Goal: Task Accomplishment & Management: Manage account settings

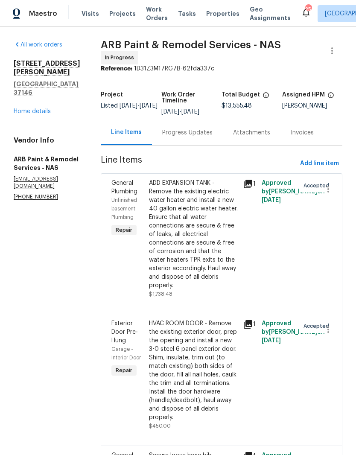
click at [183, 130] on div "Progress Updates" at bounding box center [187, 132] width 50 height 9
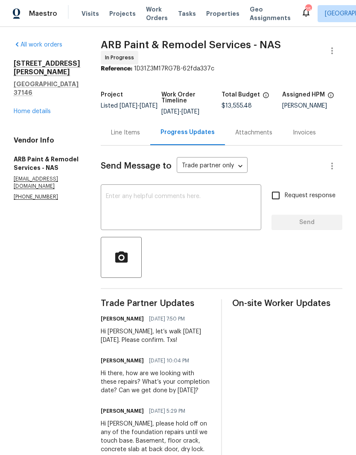
click at [182, 202] on textarea at bounding box center [181, 208] width 150 height 30
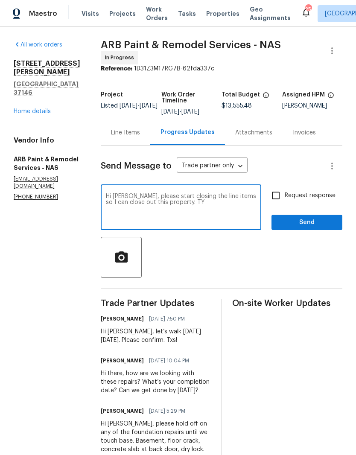
type textarea "Hi Anni, please start closing the line items so I can close out this property. …"
click at [308, 217] on span "Send" at bounding box center [306, 222] width 57 height 11
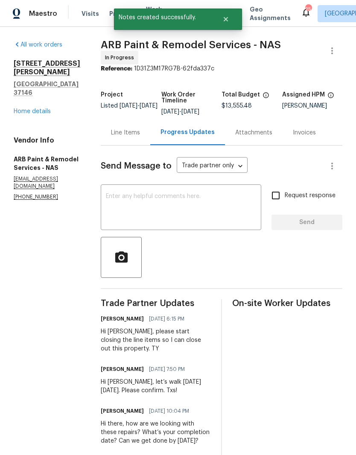
click at [44, 108] on link "Home details" at bounding box center [32, 111] width 37 height 6
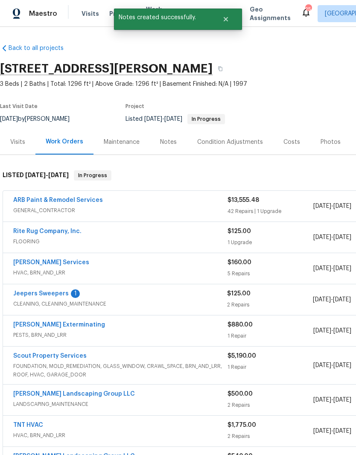
click at [60, 295] on link "Jeepers Sweepers" at bounding box center [40, 294] width 55 height 6
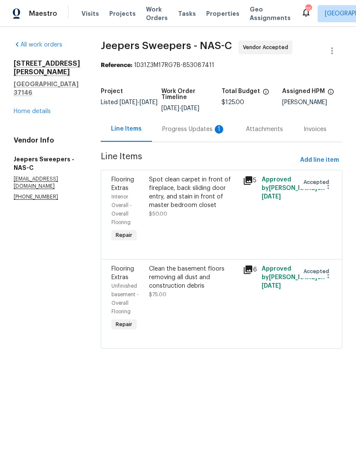
click at [191, 134] on div "Progress Updates 1" at bounding box center [193, 129] width 63 height 9
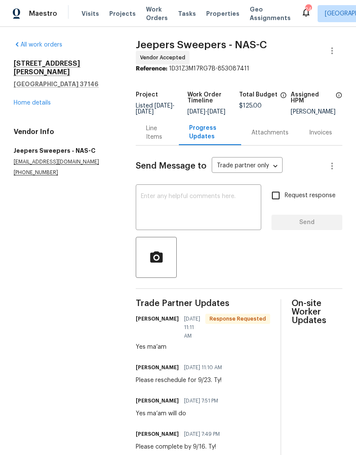
click at [46, 100] on link "Home details" at bounding box center [32, 103] width 37 height 6
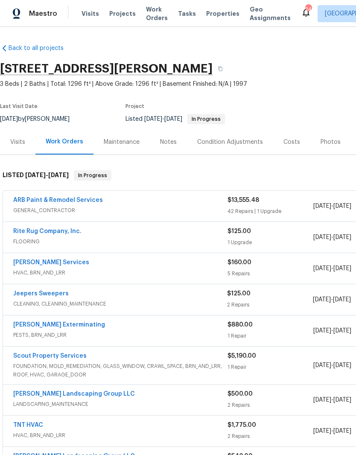
click at [172, 142] on div "Notes" at bounding box center [168, 142] width 17 height 9
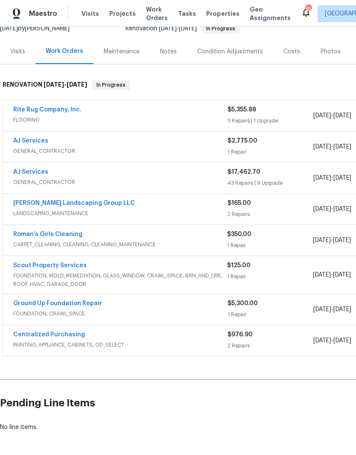
scroll to position [90, 0]
click at [73, 267] on link "Scout Property Services" at bounding box center [49, 266] width 73 height 6
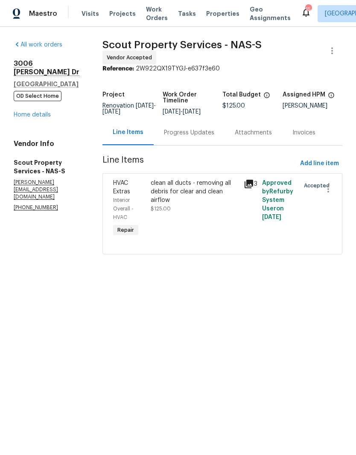
click at [207, 136] on div "Progress Updates" at bounding box center [189, 132] width 50 height 9
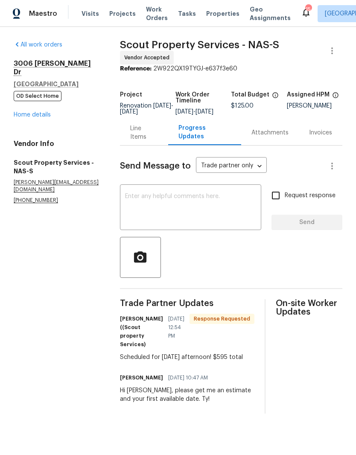
click at [174, 204] on textarea at bounding box center [190, 208] width 131 height 30
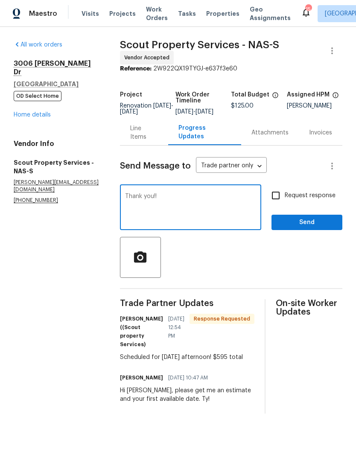
type textarea "Thank you!!"
click at [308, 226] on span "Send" at bounding box center [306, 222] width 57 height 11
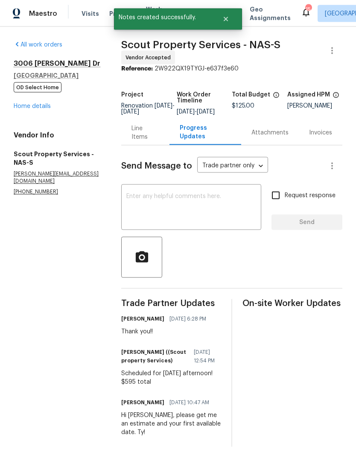
scroll to position [29, 0]
click at [151, 124] on div "Line Items" at bounding box center [144, 132] width 27 height 17
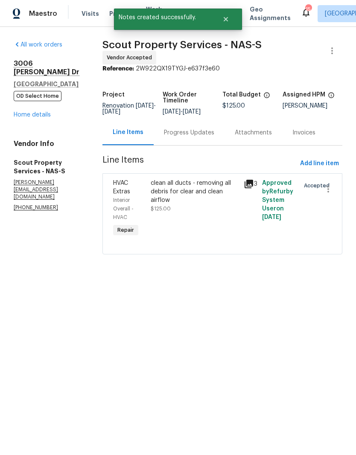
click at [182, 192] on div "clean all ducts - removing all debris for clear and clean airflow" at bounding box center [195, 192] width 88 height 26
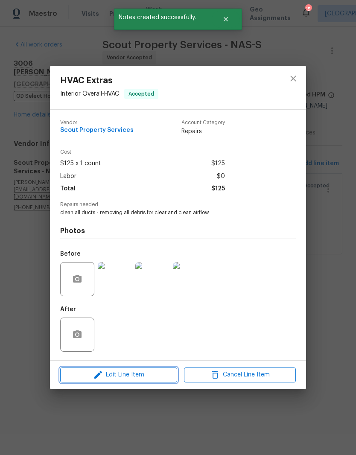
click at [133, 371] on span "Edit Line Item" at bounding box center [119, 374] width 112 height 11
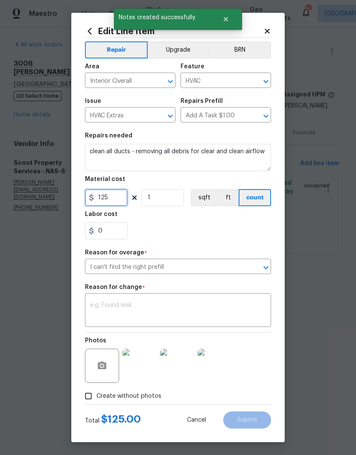
click at [123, 200] on input "125" at bounding box center [106, 197] width 43 height 17
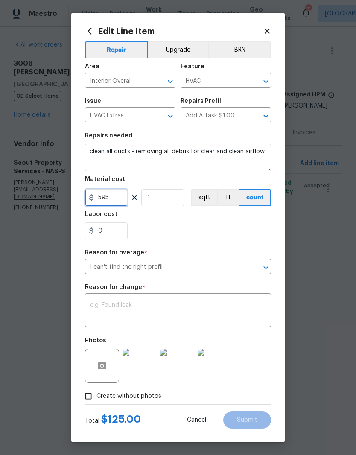
scroll to position [3, 0]
type input "595"
click at [142, 309] on textarea at bounding box center [178, 311] width 176 height 18
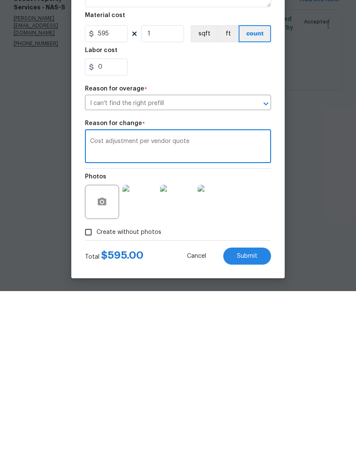
type textarea "Cost adjustment per vendor quote"
click at [254, 417] on span "Submit" at bounding box center [247, 420] width 20 height 6
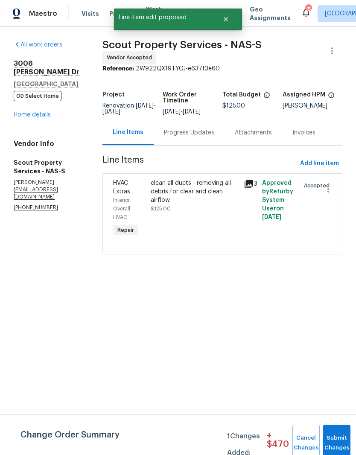
scroll to position [0, 0]
click at [337, 435] on button "Submit Changes" at bounding box center [336, 442] width 27 height 37
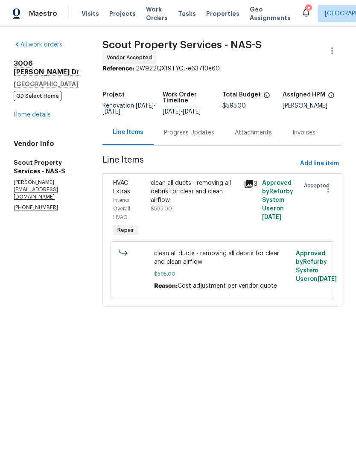
click at [38, 112] on link "Home details" at bounding box center [32, 115] width 37 height 6
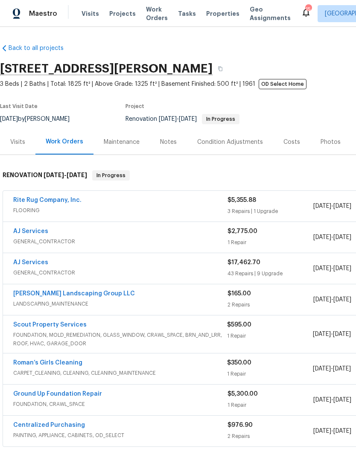
click at [70, 362] on link "Roman’s Girls Cleaning" at bounding box center [47, 363] width 69 height 6
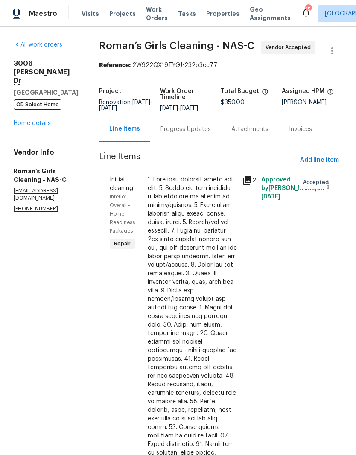
click at [211, 134] on div "Progress Updates" at bounding box center [185, 129] width 50 height 9
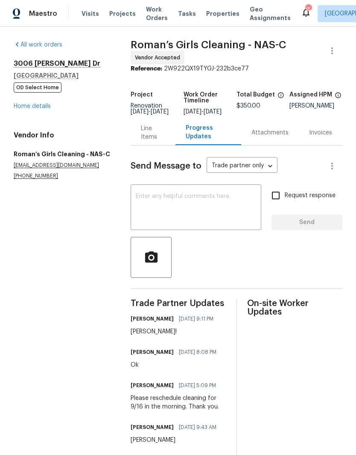
click at [191, 201] on textarea at bounding box center [196, 208] width 120 height 30
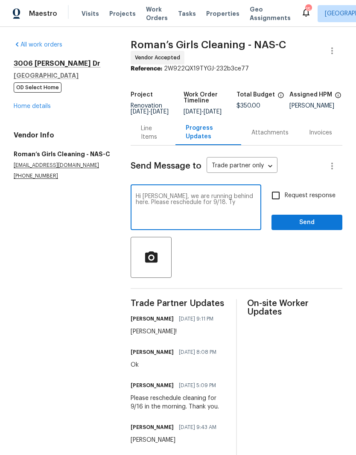
type textarea "Hi Alex, we are running behind here. Please reschedule for 9/18. Ty"
click at [317, 226] on span "Send" at bounding box center [306, 222] width 57 height 11
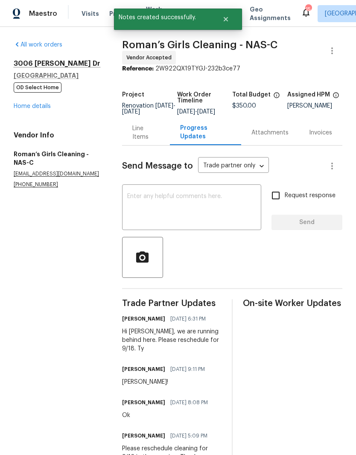
click at [38, 108] on link "Home details" at bounding box center [32, 106] width 37 height 6
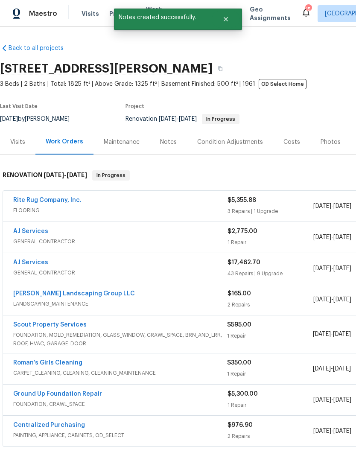
click at [172, 140] on div "Notes" at bounding box center [168, 142] width 17 height 9
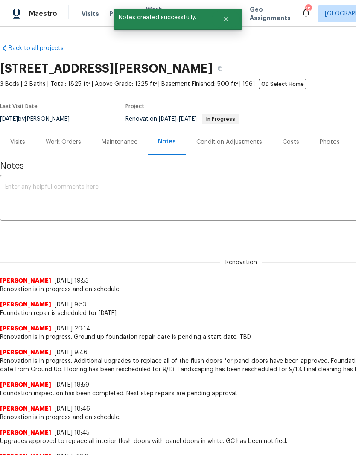
click at [154, 195] on textarea at bounding box center [241, 199] width 472 height 30
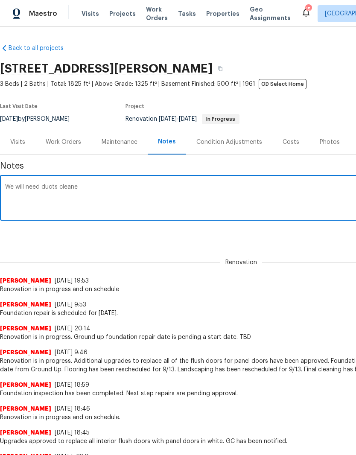
type textarea "We will need ducts cleane"
click at [76, 145] on div "Work Orders" at bounding box center [63, 142] width 35 height 9
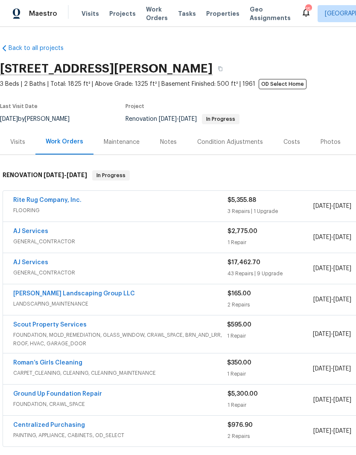
click at [75, 327] on link "Scout Property Services" at bounding box center [49, 325] width 73 height 6
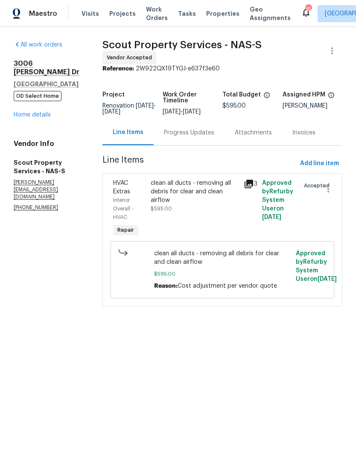
click at [207, 137] on div "Progress Updates" at bounding box center [189, 132] width 50 height 9
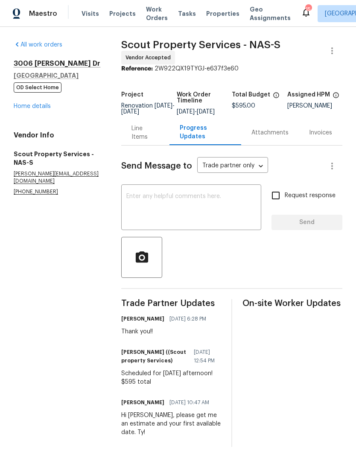
click at [148, 141] on div "Line Items" at bounding box center [144, 132] width 27 height 17
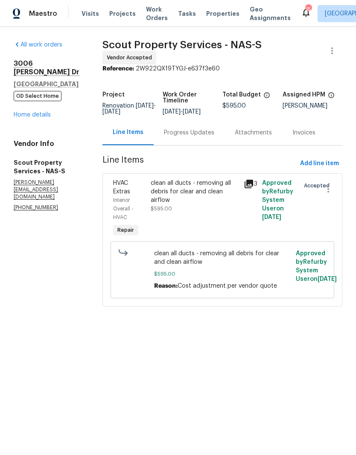
click at [43, 112] on link "Home details" at bounding box center [32, 115] width 37 height 6
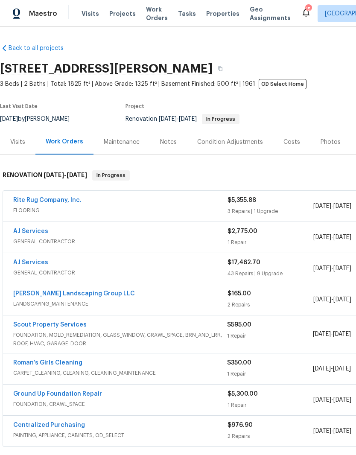
click at [172, 145] on div "Notes" at bounding box center [168, 142] width 17 height 9
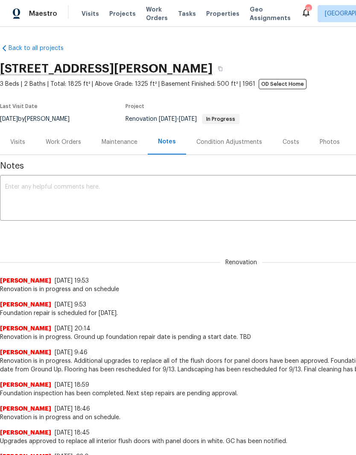
click at [72, 192] on textarea at bounding box center [241, 199] width 472 height 30
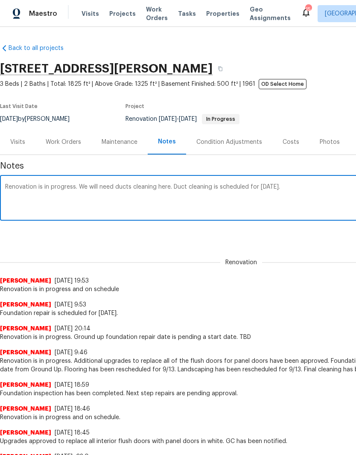
click at [116, 185] on textarea "Renovation is in progress. We will need ducts cleaning here. Duct cleaning is s…" at bounding box center [241, 199] width 472 height 30
click at [164, 187] on textarea "Renovation is in progress. We will need last minute ducts cleaning here. Duct c…" at bounding box center [241, 199] width 472 height 30
click at [345, 186] on textarea "Renovation is in progress. We will need last minute duct cleaning here. Duct cl…" at bounding box center [241, 199] width 472 height 30
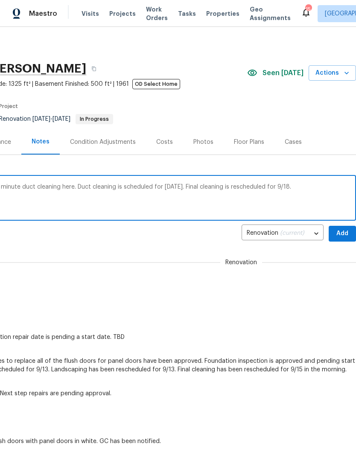
scroll to position [0, 126]
type textarea "Renovation is in progress. We will need last minute duct cleaning here. Duct cl…"
click at [345, 236] on span "Add" at bounding box center [342, 233] width 14 height 11
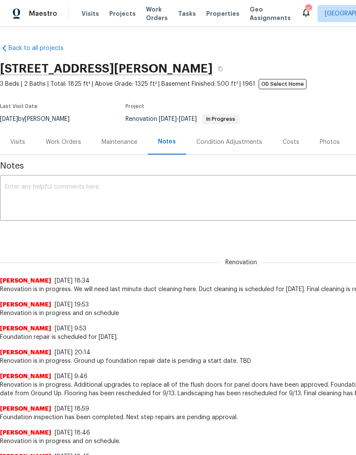
scroll to position [0, 0]
click at [69, 142] on div "Work Orders" at bounding box center [63, 142] width 35 height 9
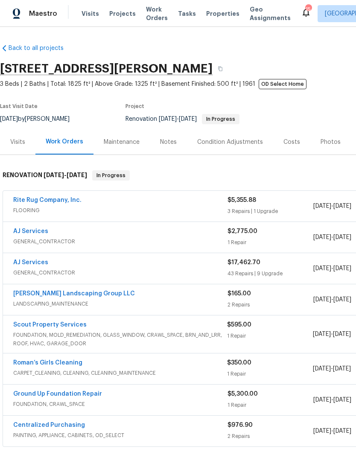
click at [58, 201] on link "Rite Rug Company, Inc." at bounding box center [47, 200] width 68 height 6
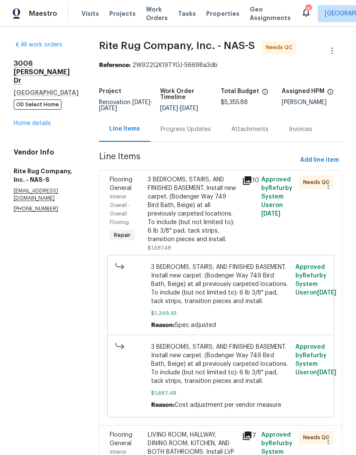
click at [209, 134] on div "Progress Updates" at bounding box center [185, 129] width 50 height 9
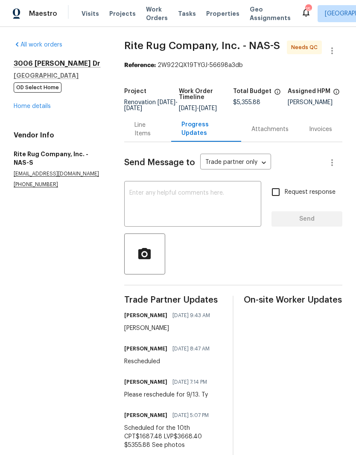
click at [46, 109] on link "Home details" at bounding box center [32, 106] width 37 height 6
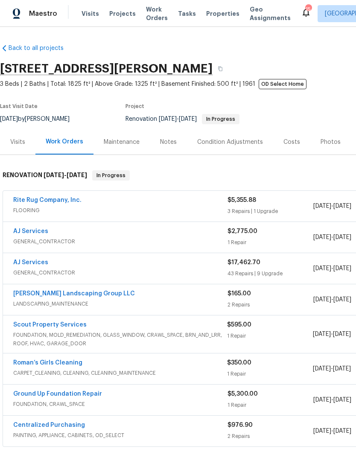
click at [62, 201] on link "Rite Rug Company, Inc." at bounding box center [47, 200] width 68 height 6
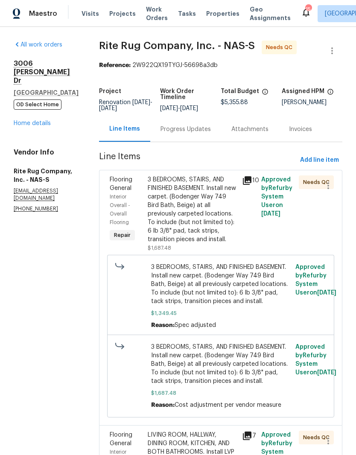
click at [200, 134] on div "Progress Updates" at bounding box center [185, 129] width 50 height 9
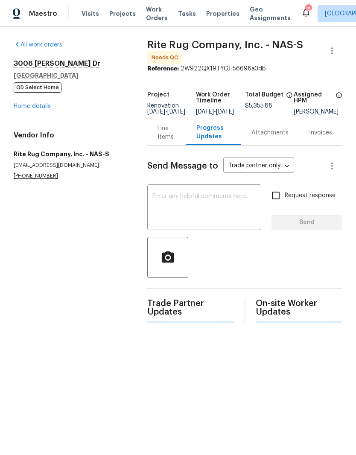
click at [181, 202] on textarea at bounding box center [204, 208] width 104 height 30
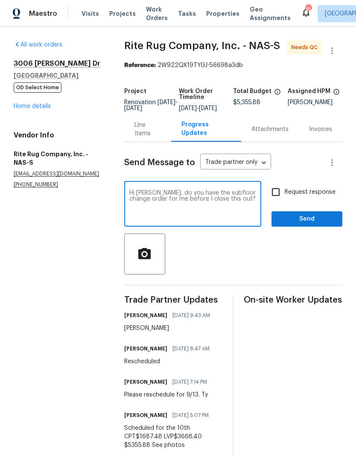
type textarea "Hi Chance, do you have the subfloor change order for me before I close this out?"
click at [306, 224] on span "Send" at bounding box center [306, 219] width 57 height 11
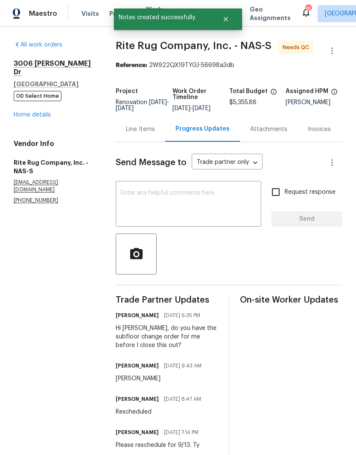
click at [45, 112] on link "Home details" at bounding box center [32, 115] width 37 height 6
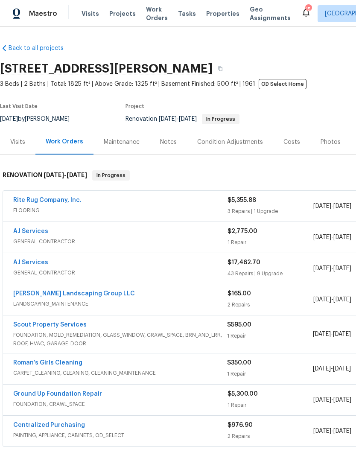
click at [45, 264] on link "AJ Services" at bounding box center [30, 262] width 35 height 6
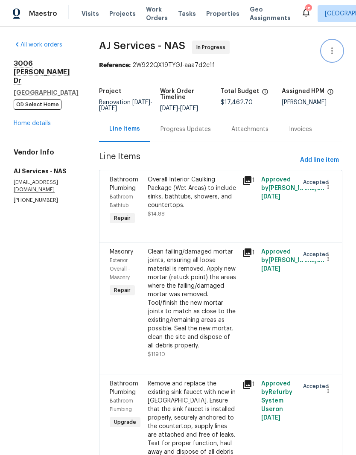
click at [335, 49] on icon "button" at bounding box center [332, 51] width 10 height 10
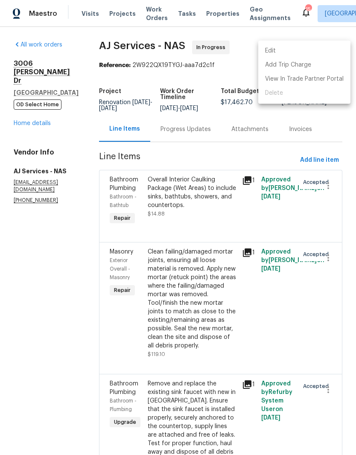
click at [281, 52] on li "Edit" at bounding box center [304, 51] width 92 height 14
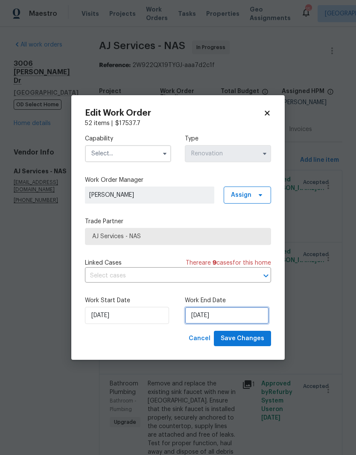
click at [226, 314] on input "9/16/2025" at bounding box center [227, 315] width 84 height 17
select select "8"
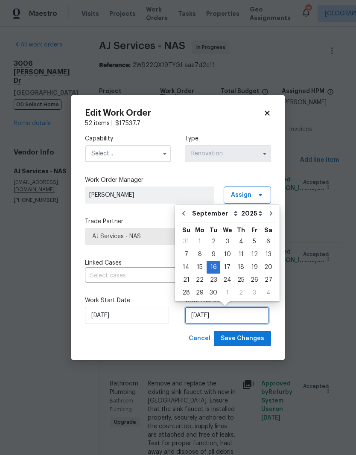
scroll to position [6, 0]
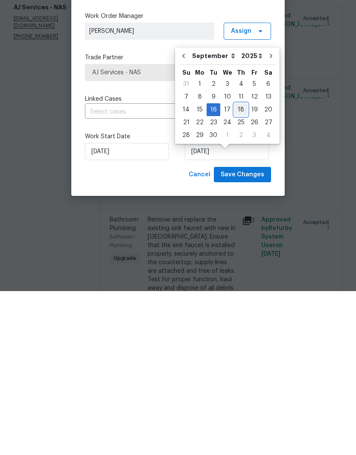
click at [241, 267] on div "18" at bounding box center [240, 273] width 13 height 12
type input "[DATE]"
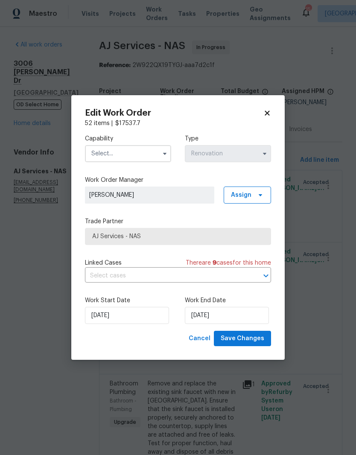
click at [145, 152] on input "text" at bounding box center [128, 153] width 86 height 17
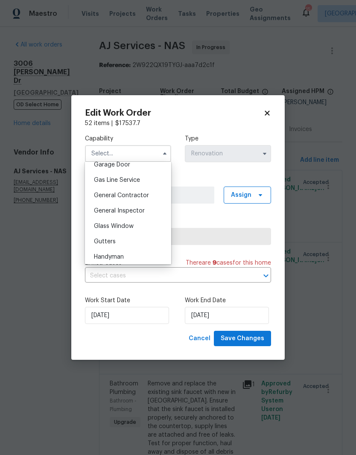
scroll to position [384, 0]
click at [139, 197] on span "General Contractor" at bounding box center [121, 196] width 55 height 6
type input "General Contractor"
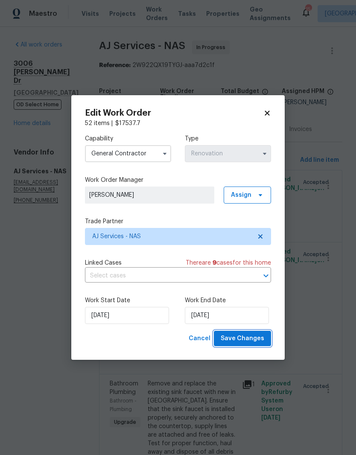
click at [251, 339] on span "Save Changes" at bounding box center [243, 338] width 44 height 11
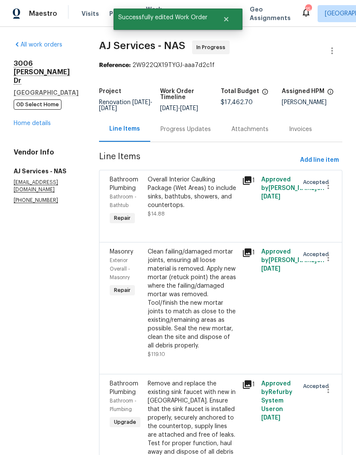
click at [39, 120] on link "Home details" at bounding box center [32, 123] width 37 height 6
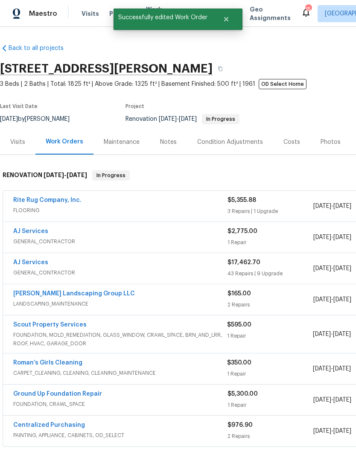
click at [44, 233] on link "AJ Services" at bounding box center [30, 231] width 35 height 6
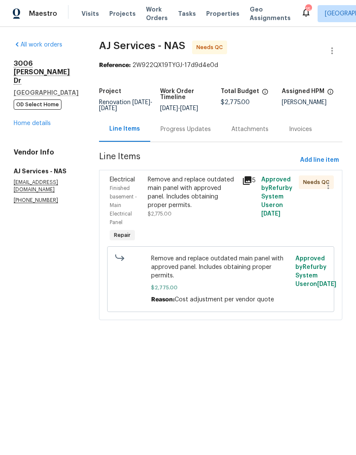
click at [183, 184] on div "Remove and replace outdated main panel with approved panel. Includes obtaining …" at bounding box center [193, 192] width 90 height 34
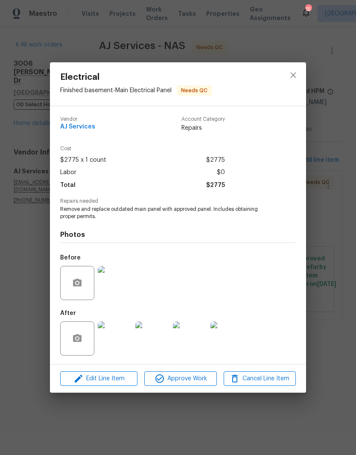
click at [123, 340] on img at bounding box center [115, 338] width 34 height 34
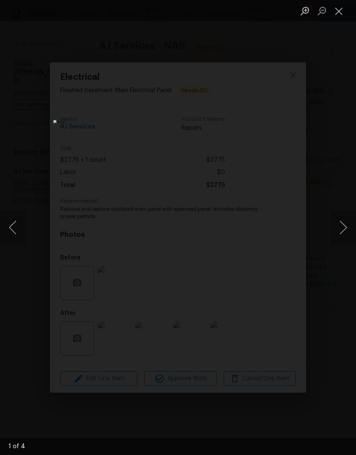
click at [343, 230] on button "Next image" at bounding box center [343, 227] width 26 height 34
click at [341, 235] on button "Next image" at bounding box center [343, 227] width 26 height 34
click at [340, 235] on button "Next image" at bounding box center [343, 227] width 26 height 34
click at [341, 233] on button "Next image" at bounding box center [343, 227] width 26 height 34
click at [340, 235] on button "Next image" at bounding box center [343, 227] width 26 height 34
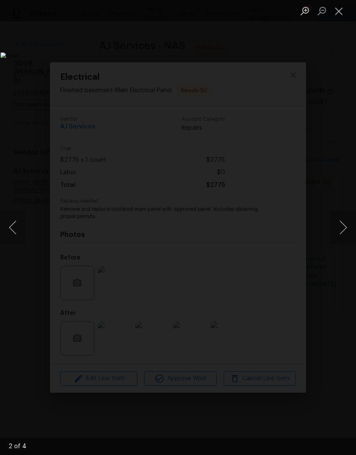
click at [341, 233] on button "Next image" at bounding box center [343, 227] width 26 height 34
click at [339, 235] on button "Next image" at bounding box center [343, 227] width 26 height 34
click at [340, 15] on button "Close lightbox" at bounding box center [338, 10] width 17 height 15
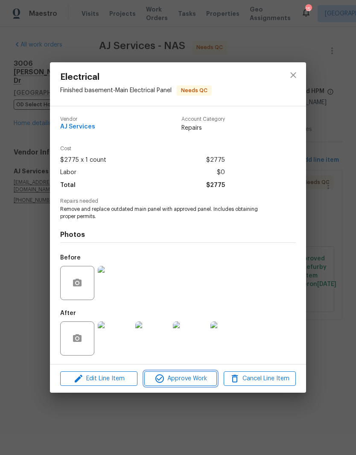
click at [196, 379] on span "Approve Work" at bounding box center [180, 378] width 67 height 11
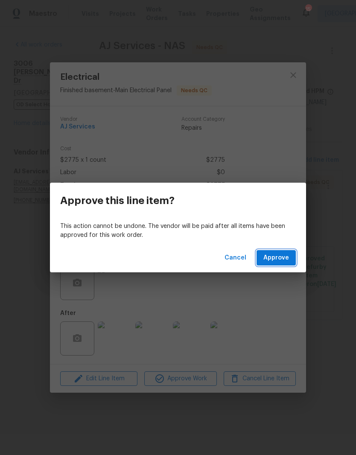
click at [277, 261] on span "Approve" at bounding box center [276, 258] width 26 height 11
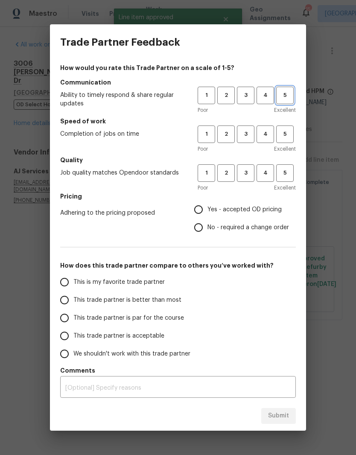
click at [286, 100] on span "5" at bounding box center [285, 95] width 16 height 10
click at [286, 138] on span "5" at bounding box center [285, 134] width 16 height 10
click at [288, 174] on span "5" at bounding box center [285, 173] width 16 height 10
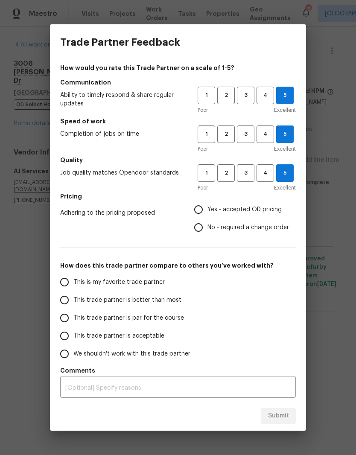
click at [204, 230] on input "No - required a change order" at bounding box center [198, 227] width 18 height 18
radio input "true"
click at [66, 285] on input "This is my favorite trade partner" at bounding box center [64, 282] width 18 height 18
click at [277, 415] on span "Submit" at bounding box center [278, 415] width 21 height 11
radio input "true"
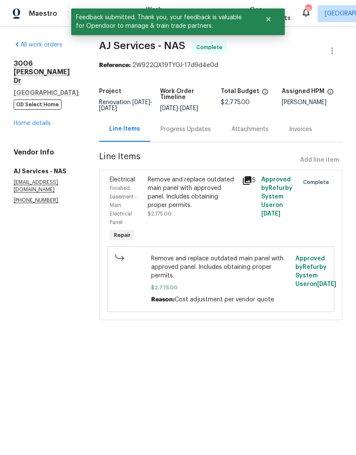
click at [40, 120] on link "Home details" at bounding box center [32, 123] width 37 height 6
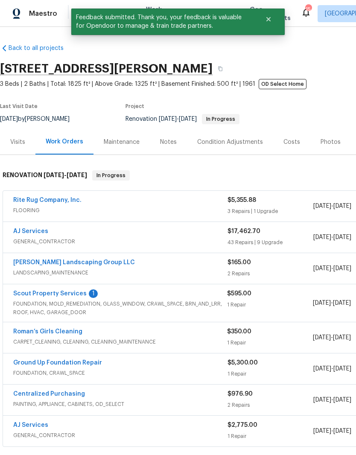
click at [69, 295] on link "Scout Property Services" at bounding box center [49, 294] width 73 height 6
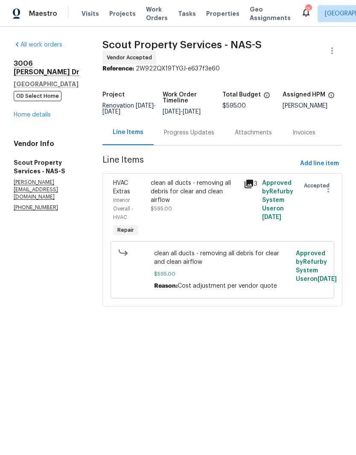
click at [203, 137] on div "Progress Updates" at bounding box center [189, 132] width 50 height 9
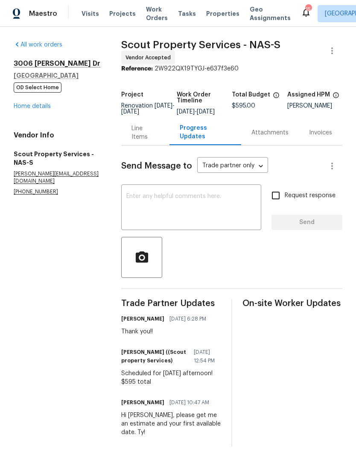
click at [43, 108] on link "Home details" at bounding box center [32, 106] width 37 height 6
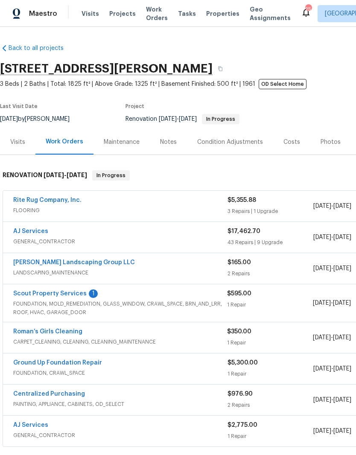
click at [66, 294] on link "Scout Property Services" at bounding box center [49, 294] width 73 height 6
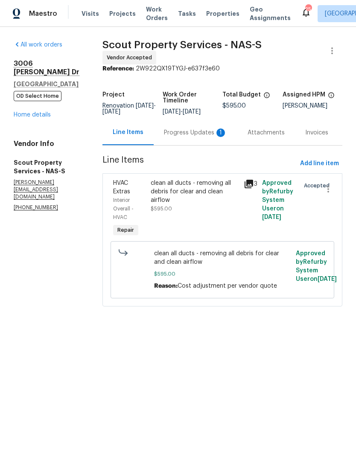
click at [198, 136] on div "Progress Updates 1" at bounding box center [195, 132] width 63 height 9
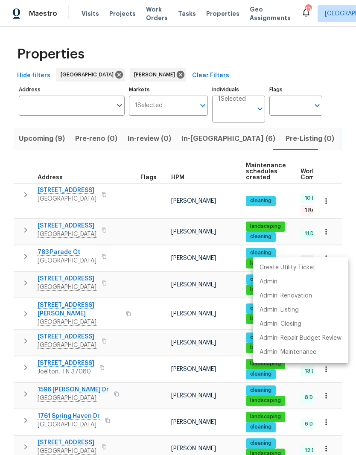
scroll to position [215, 0]
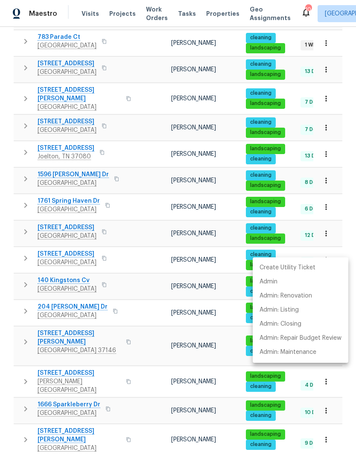
click at [152, 76] on div at bounding box center [178, 227] width 356 height 455
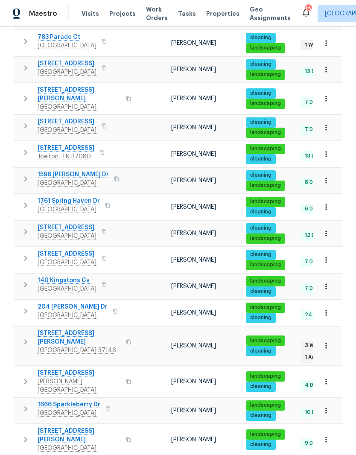
click at [150, 37] on td at bounding box center [152, 43] width 31 height 26
click at [215, 14] on span "Properties" at bounding box center [222, 13] width 33 height 9
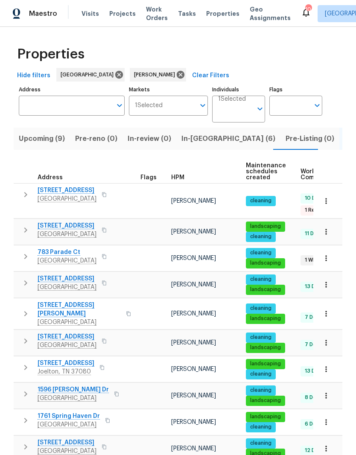
click at [92, 13] on span "Visits" at bounding box center [89, 13] width 17 height 9
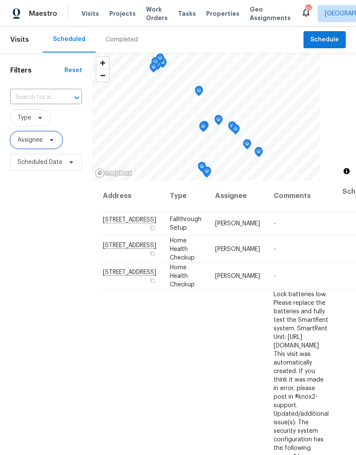
click at [50, 141] on icon at bounding box center [51, 140] width 7 height 7
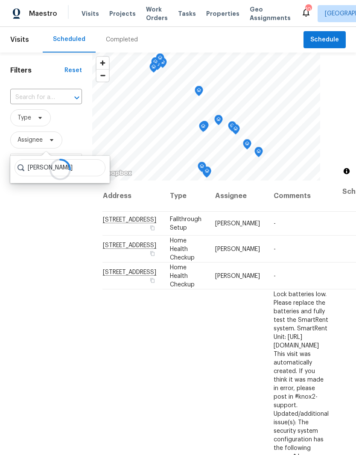
type input "Brianna bidco"
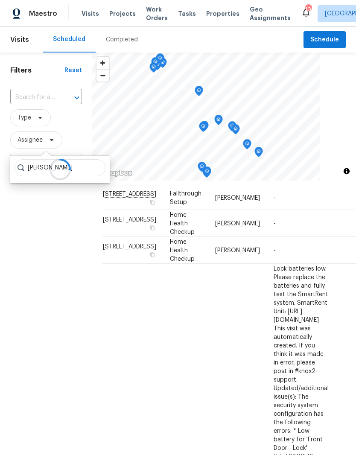
scroll to position [28, 0]
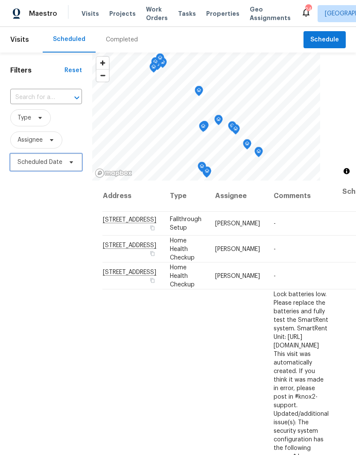
click at [70, 165] on icon at bounding box center [71, 162] width 7 height 7
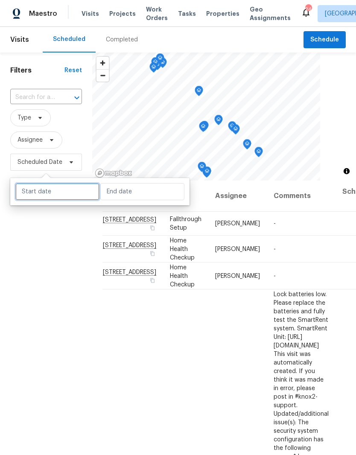
click at [69, 190] on input "text" at bounding box center [57, 191] width 84 height 17
select select "8"
select select "2025"
select select "9"
select select "2025"
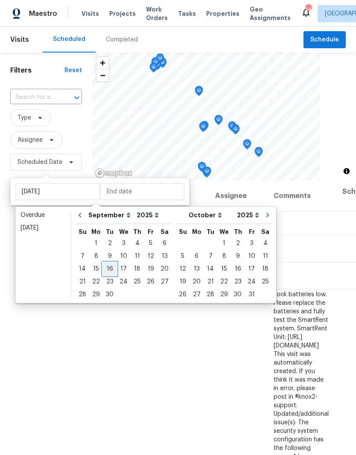
click at [110, 269] on div "16" at bounding box center [110, 269] width 14 height 12
type input "[DATE]"
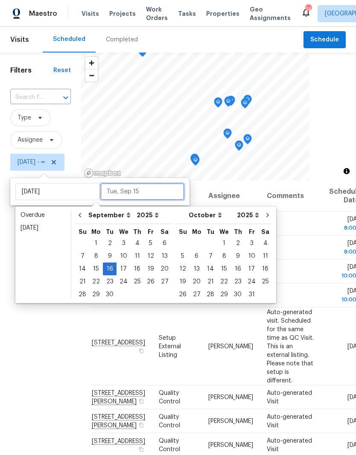
click at [157, 192] on input "text" at bounding box center [142, 191] width 84 height 17
click at [112, 268] on div "16" at bounding box center [110, 269] width 14 height 12
type input "[DATE]"
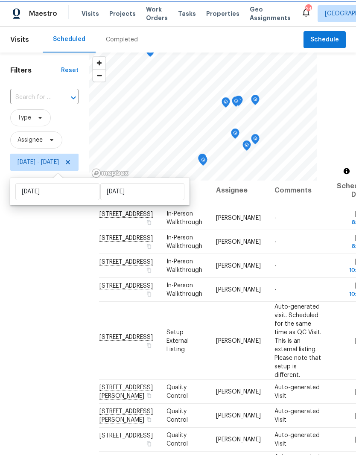
scroll to position [6, 0]
click at [0, 0] on icon at bounding box center [0, 0] width 0 height 0
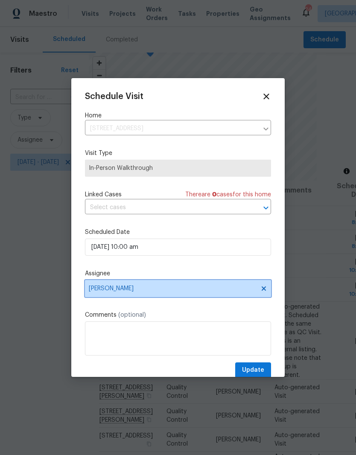
click at [263, 292] on icon at bounding box center [263, 288] width 7 height 7
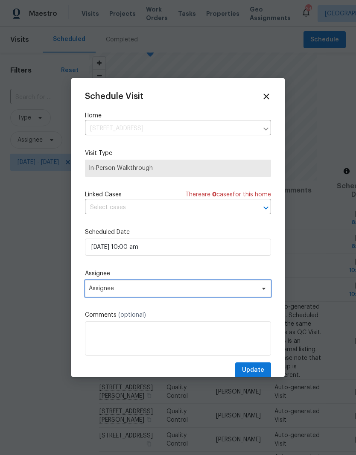
click at [262, 292] on icon at bounding box center [263, 288] width 7 height 7
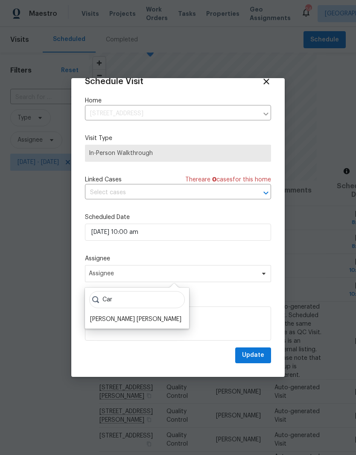
scroll to position [17, 0]
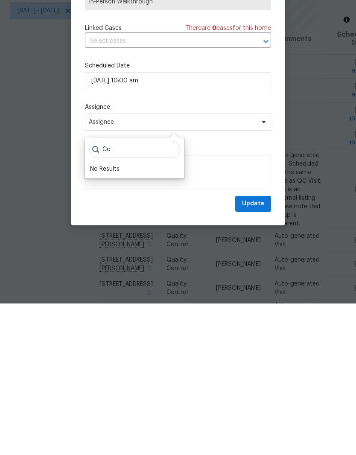
type input "C"
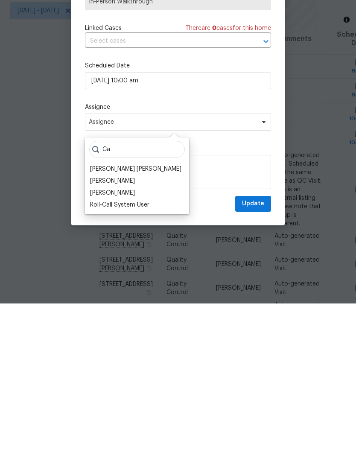
type input "C"
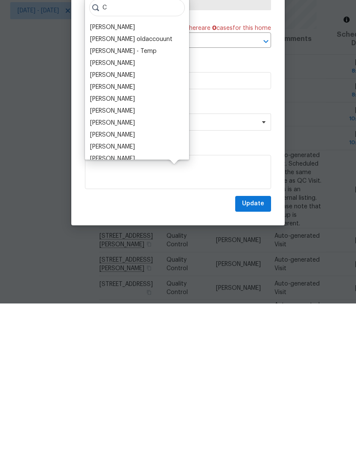
scroll to position [0, 0]
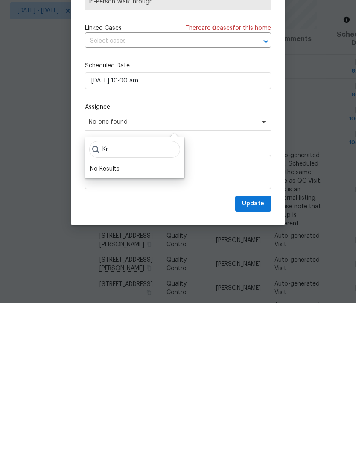
type input "K"
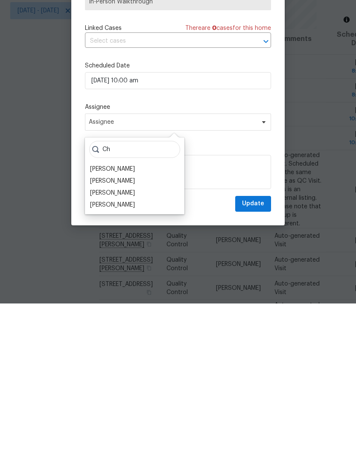
type input "C"
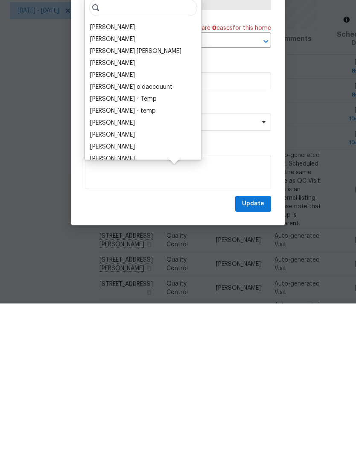
click at [233, 141] on div "Schedule Visit Home 1621 Kestrel Dr, Clarksville, TN 37040 ​ Visit Type In-Pers…" at bounding box center [178, 220] width 186 height 286
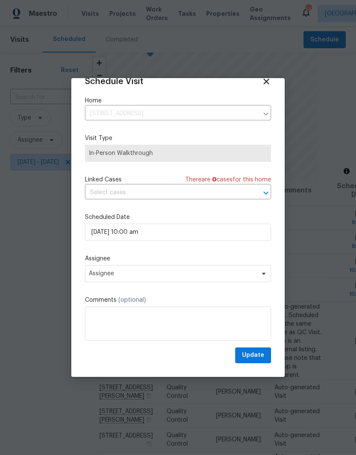
click at [264, 81] on icon at bounding box center [266, 81] width 9 height 9
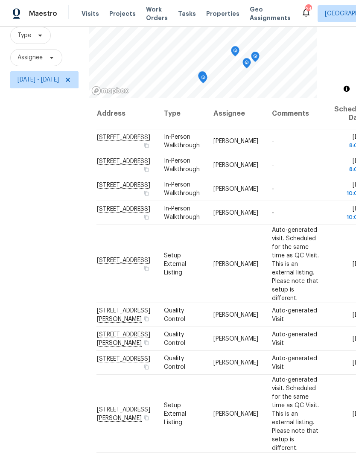
scroll to position [0, 3]
click at [310, 225] on td "-" at bounding box center [296, 213] width 62 height 24
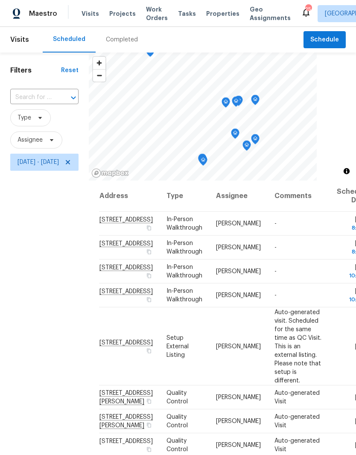
click at [0, 0] on icon at bounding box center [0, 0] width 0 height 0
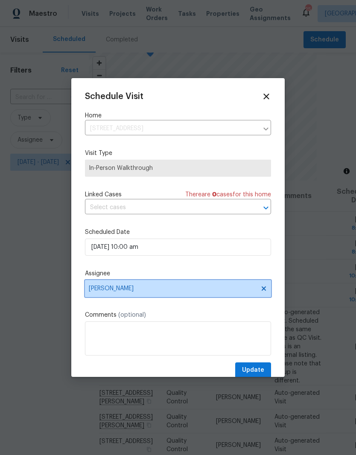
click at [265, 291] on icon at bounding box center [263, 288] width 7 height 7
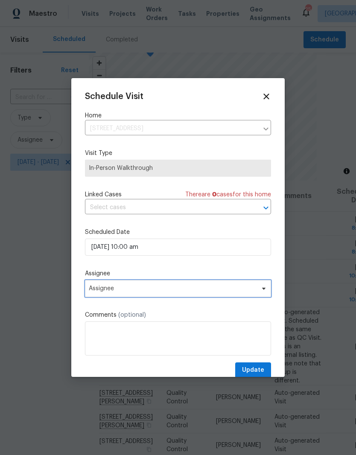
click at [266, 291] on icon at bounding box center [263, 288] width 7 height 7
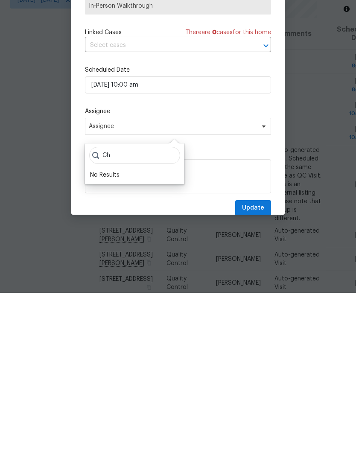
type input "C"
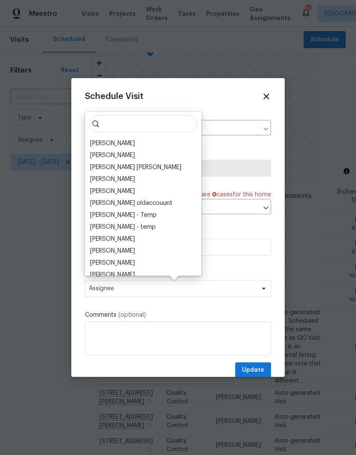
click at [267, 99] on icon at bounding box center [266, 96] width 9 height 9
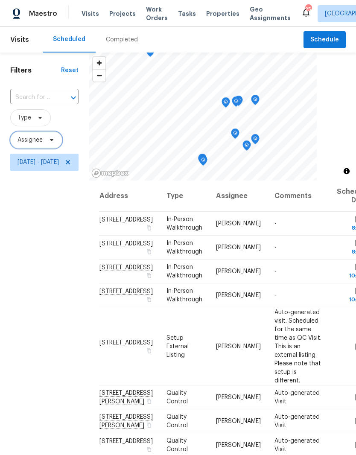
click at [44, 142] on span "Assignee" at bounding box center [36, 139] width 52 height 17
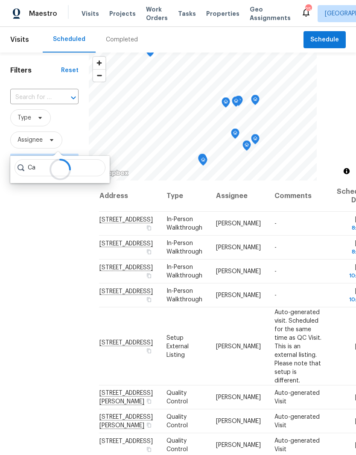
type input "C"
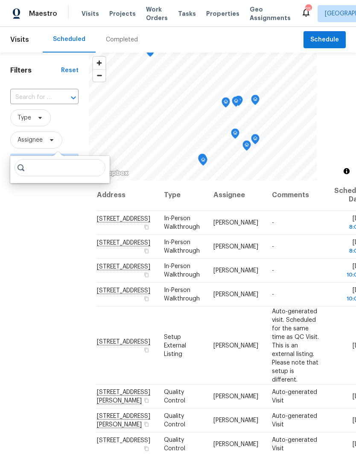
scroll to position [0, 3]
click at [0, 0] on icon at bounding box center [0, 0] width 0 height 0
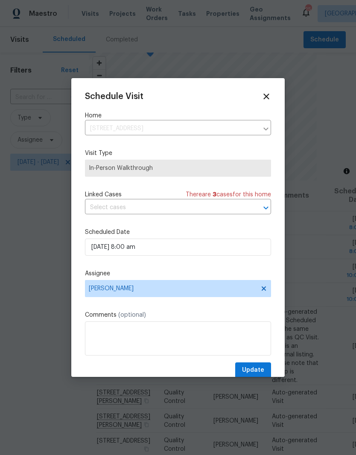
click at [267, 99] on icon at bounding box center [266, 96] width 9 height 9
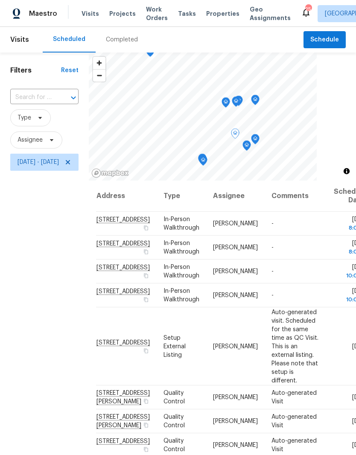
scroll to position [0, 3]
click at [0, 0] on icon at bounding box center [0, 0] width 0 height 0
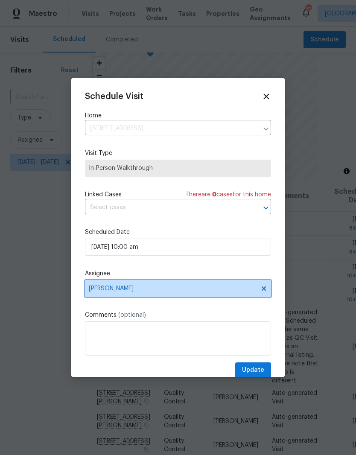
click at [265, 292] on icon at bounding box center [263, 288] width 7 height 7
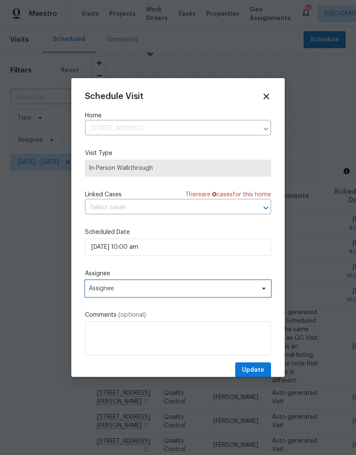
click at [263, 290] on icon at bounding box center [263, 289] width 3 height 2
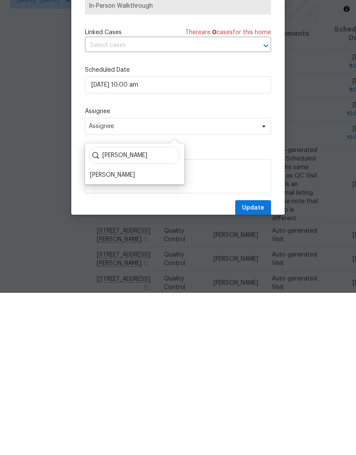
type input "[PERSON_NAME]"
click at [129, 333] on div "[PERSON_NAME]" at bounding box center [112, 337] width 45 height 9
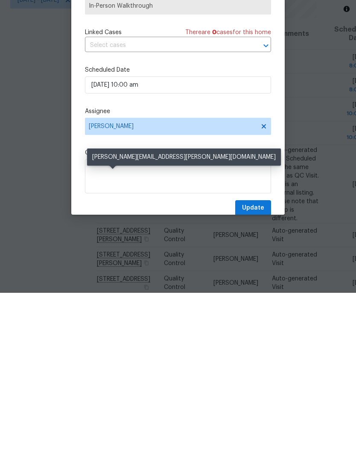
scroll to position [35, 0]
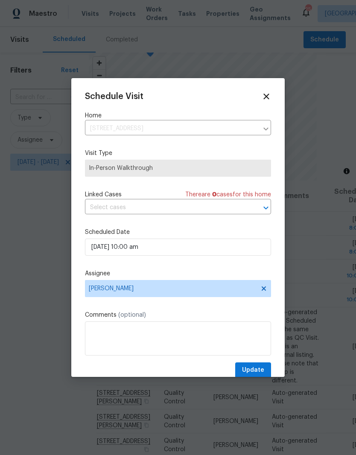
click at [257, 370] on span "Update" at bounding box center [253, 370] width 22 height 11
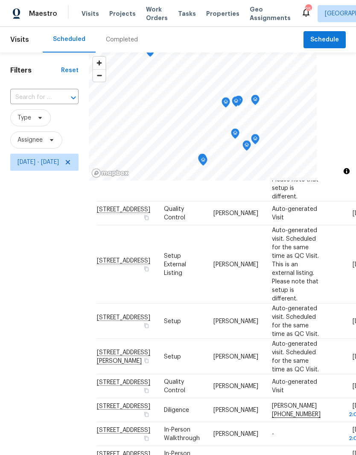
scroll to position [582, 3]
click at [0, 0] on icon at bounding box center [0, 0] width 0 height 0
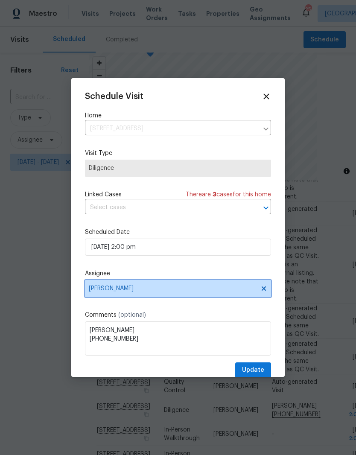
click at [263, 291] on icon at bounding box center [264, 288] width 4 height 4
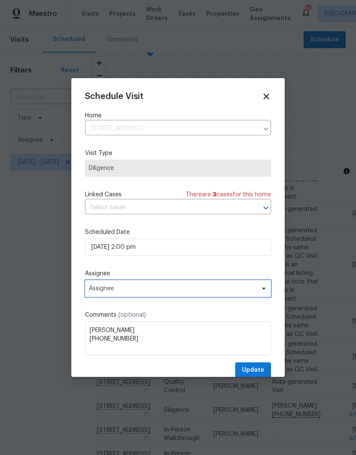
click at [264, 292] on icon at bounding box center [263, 288] width 7 height 7
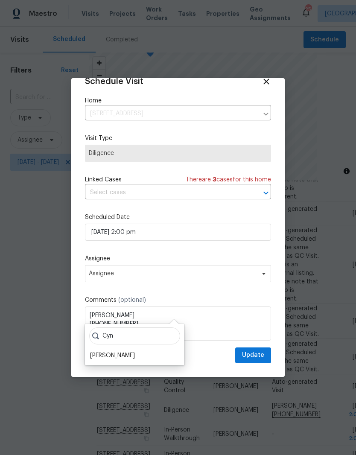
scroll to position [17, 0]
type input "Cynthia"
click at [131, 351] on div "[PERSON_NAME]" at bounding box center [112, 355] width 45 height 9
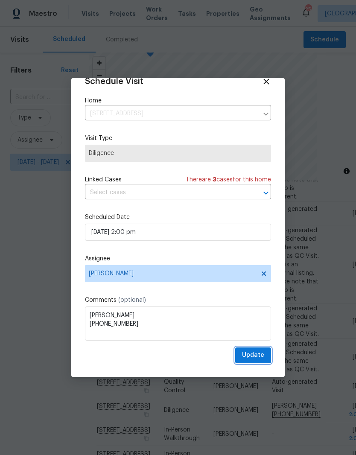
click at [254, 356] on span "Update" at bounding box center [253, 355] width 22 height 11
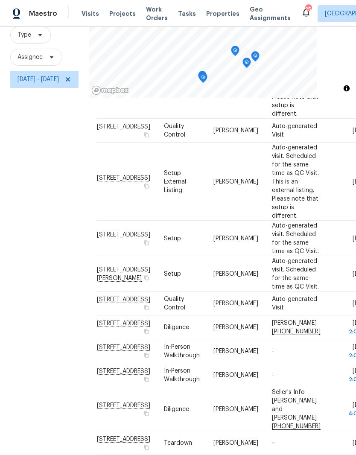
scroll to position [82, 0]
click at [0, 0] on icon at bounding box center [0, 0] width 0 height 0
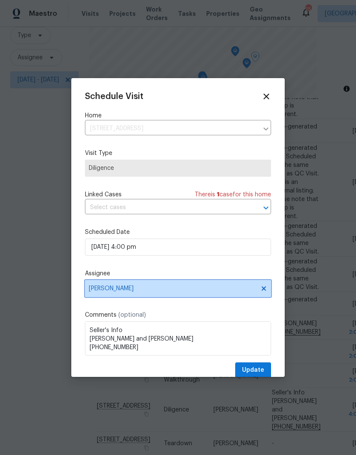
click at [262, 291] on icon at bounding box center [264, 288] width 4 height 4
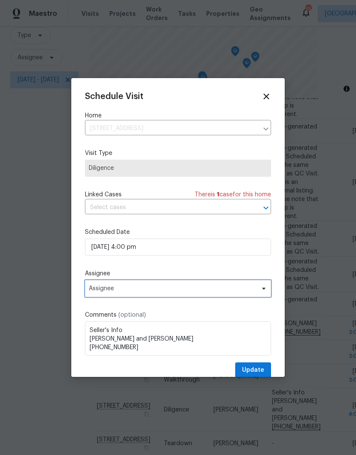
click at [265, 290] on icon at bounding box center [263, 289] width 3 height 2
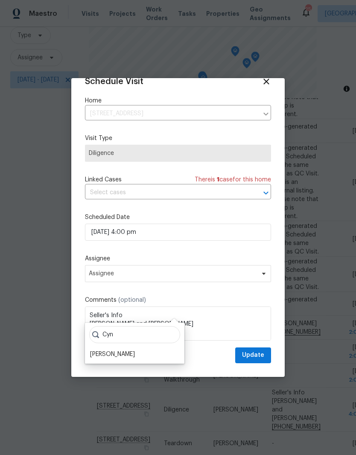
scroll to position [17, 0]
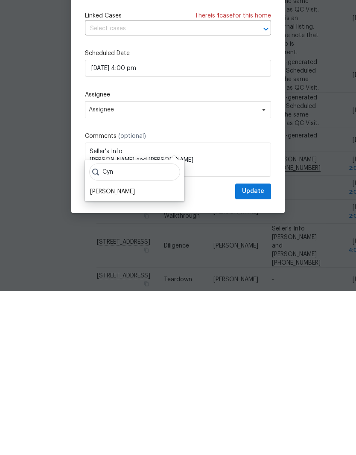
type input "Cyn"
click at [128, 351] on div "[PERSON_NAME]" at bounding box center [112, 355] width 45 height 9
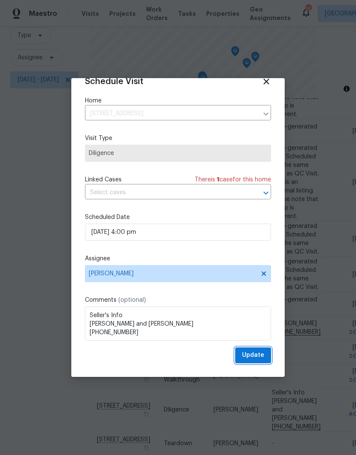
click at [260, 355] on span "Update" at bounding box center [253, 355] width 22 height 11
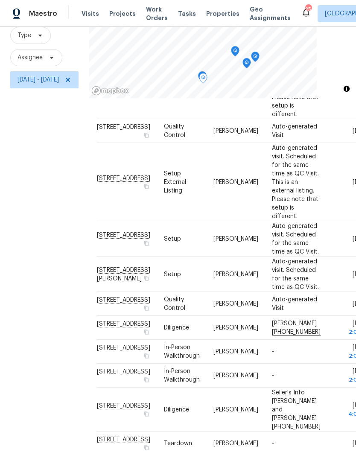
click at [0, 0] on icon at bounding box center [0, 0] width 0 height 0
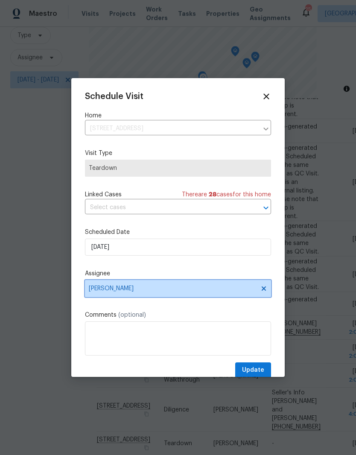
click at [263, 289] on icon at bounding box center [264, 288] width 4 height 4
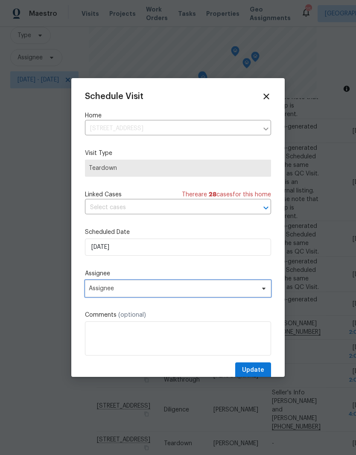
click at [267, 291] on icon at bounding box center [263, 288] width 7 height 7
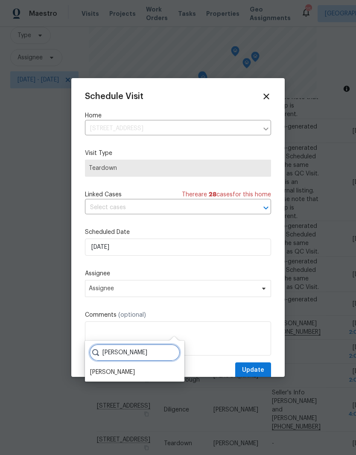
type input "Cynthia"
click at [134, 368] on div "[PERSON_NAME]" at bounding box center [112, 372] width 45 height 9
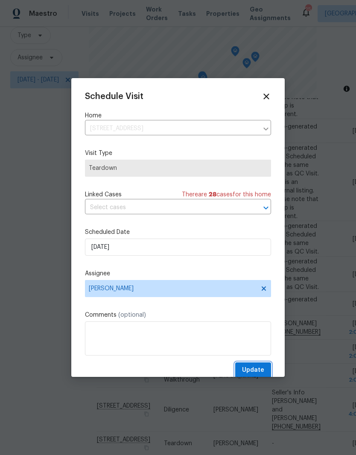
click at [259, 368] on span "Update" at bounding box center [253, 370] width 22 height 11
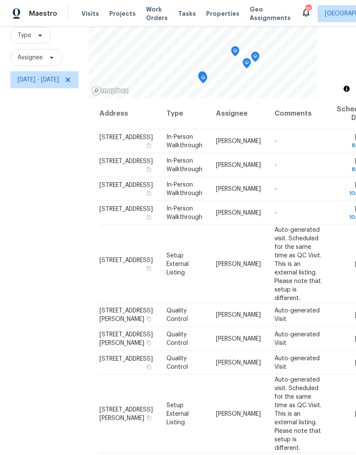
scroll to position [0, 0]
click at [212, 13] on span "Properties" at bounding box center [222, 13] width 33 height 9
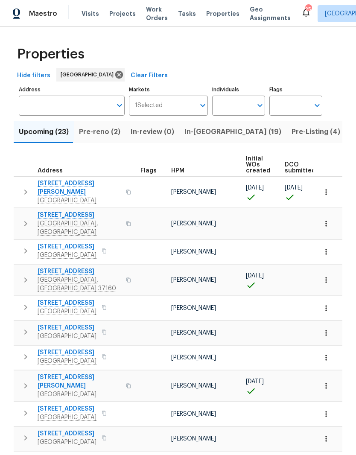
click at [244, 105] on input "Individuals" at bounding box center [232, 106] width 40 height 20
type input "Cynthia upshaw"
click at [228, 134] on input "checkbox" at bounding box center [228, 133] width 18 height 18
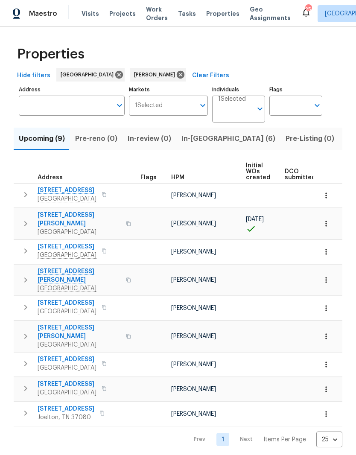
click at [195, 141] on span "In-[GEOGRAPHIC_DATA] (6)" at bounding box center [228, 139] width 94 height 12
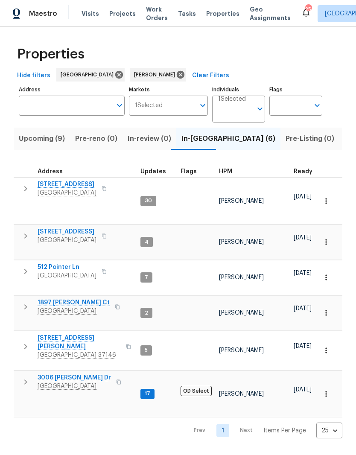
click at [66, 184] on span "2754 Cider Dr" at bounding box center [67, 184] width 59 height 9
click at [48, 143] on span "Upcoming (9)" at bounding box center [42, 139] width 46 height 12
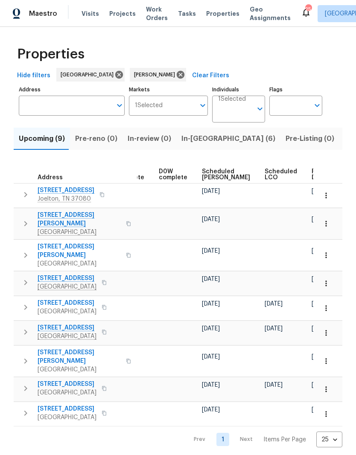
scroll to position [0, 214]
click at [312, 174] on span "Ready Date" at bounding box center [321, 175] width 19 height 12
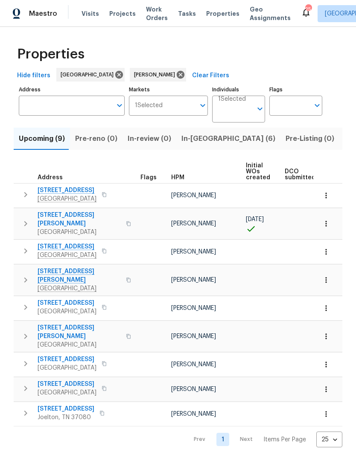
click at [84, 191] on span "[STREET_ADDRESS]" at bounding box center [67, 190] width 59 height 9
click at [191, 139] on span "In-reno (6)" at bounding box center [228, 139] width 94 height 12
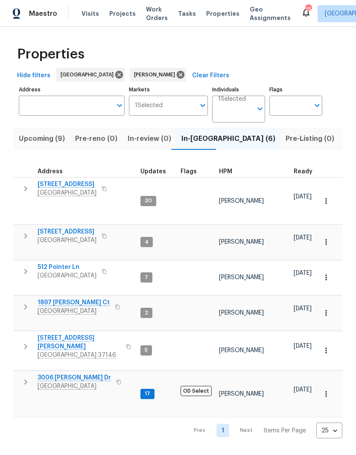
click at [56, 373] on span "3006 Sheddan Dr" at bounding box center [74, 377] width 73 height 9
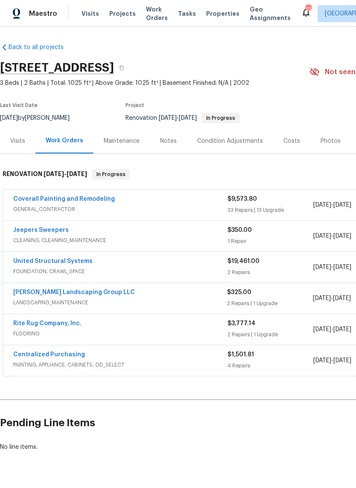
scroll to position [1, 0]
click at [77, 260] on link "United Structural Systems" at bounding box center [52, 262] width 79 height 6
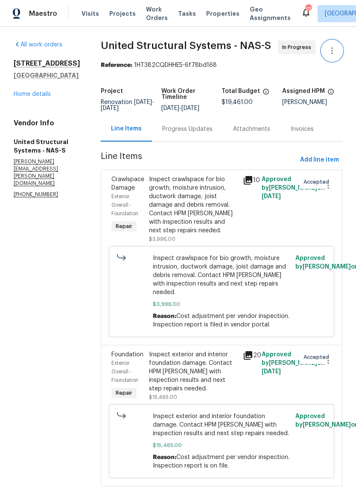
click at [334, 52] on icon "button" at bounding box center [332, 51] width 10 height 10
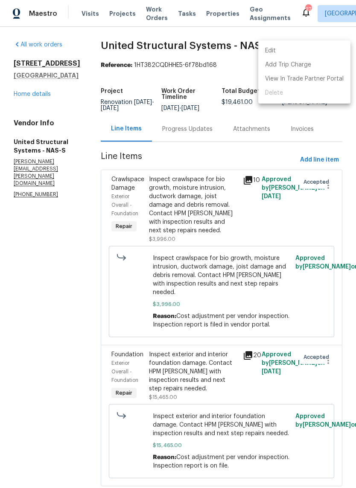
click at [294, 52] on li "Edit" at bounding box center [304, 51] width 92 height 14
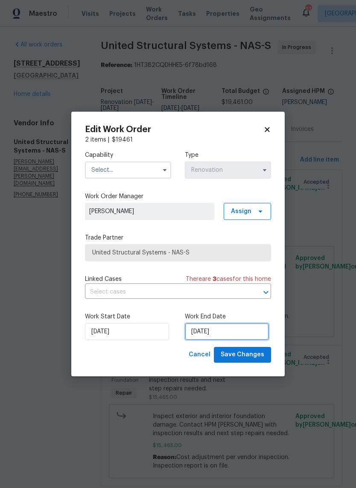
click at [246, 331] on input "[DATE]" at bounding box center [227, 331] width 84 height 17
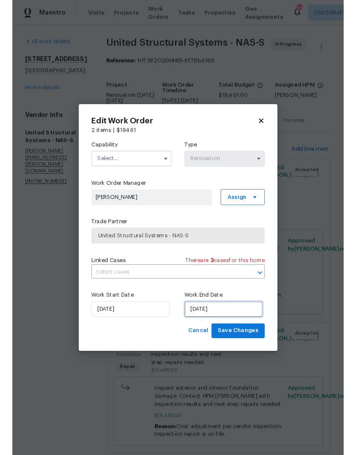
scroll to position [23, 0]
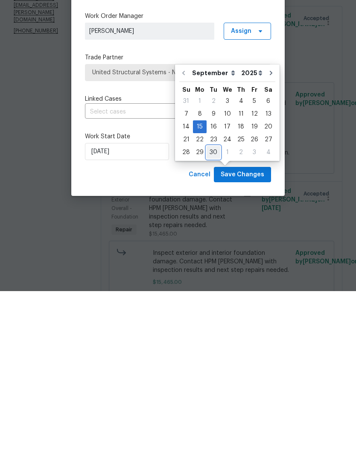
click at [215, 310] on div "30" at bounding box center [213, 316] width 14 height 12
type input "[DATE]"
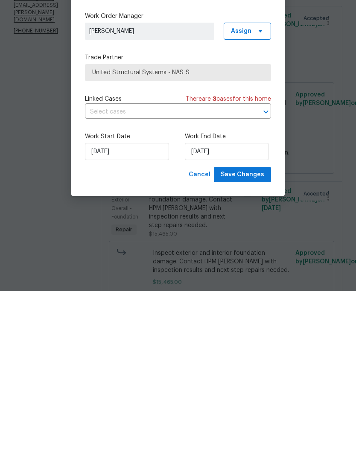
scroll to position [35, 0]
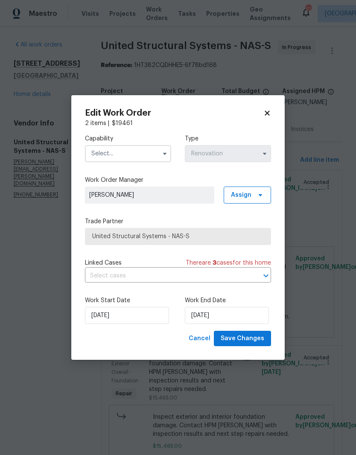
click at [148, 152] on input "text" at bounding box center [128, 153] width 86 height 17
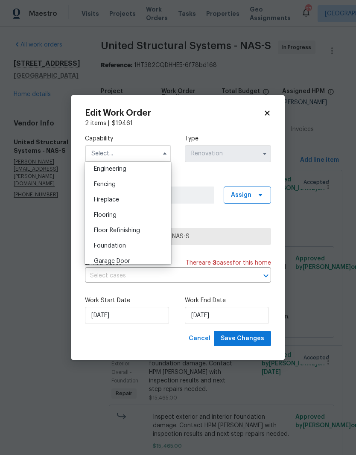
scroll to position [287, 0]
click at [126, 248] on div "Foundation" at bounding box center [128, 245] width 82 height 15
type input "Foundation"
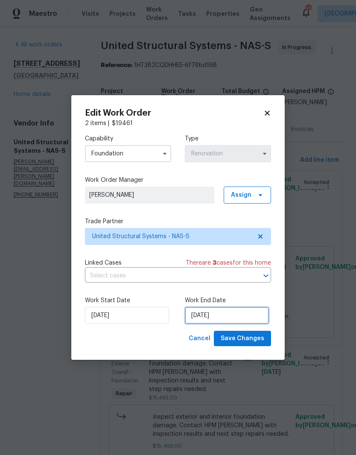
click at [241, 317] on input "9/30/2025" at bounding box center [227, 315] width 84 height 17
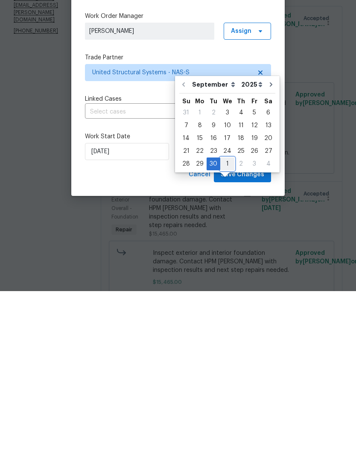
click at [227, 322] on div "1" at bounding box center [227, 328] width 14 height 12
type input "10/1/2025"
select select "9"
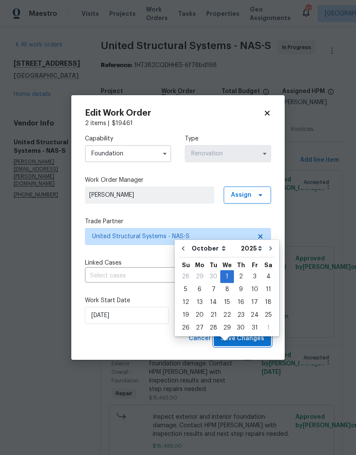
click at [250, 340] on span "Save Changes" at bounding box center [243, 338] width 44 height 11
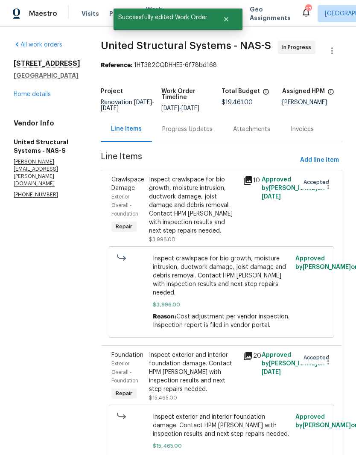
click at [42, 91] on link "Home details" at bounding box center [32, 94] width 37 height 6
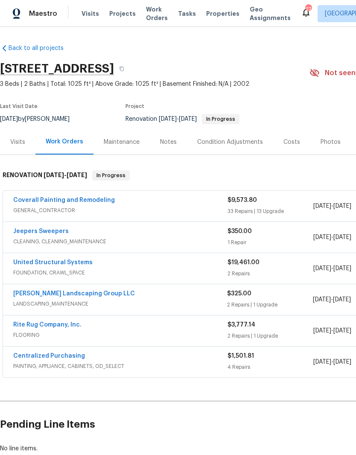
click at [26, 129] on div "Visits" at bounding box center [17, 141] width 35 height 25
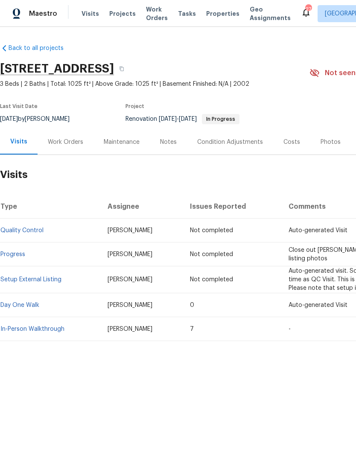
click at [23, 141] on div "Visits" at bounding box center [18, 141] width 17 height 9
click at [88, 15] on span "Visits" at bounding box center [89, 13] width 17 height 9
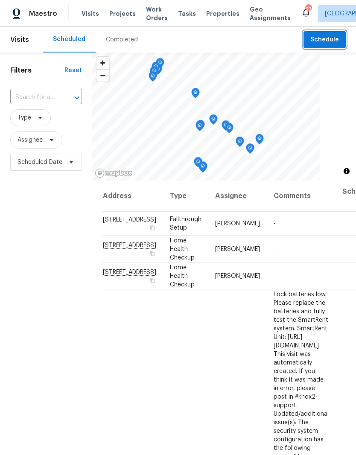
click at [329, 40] on span "Schedule" at bounding box center [324, 40] width 29 height 11
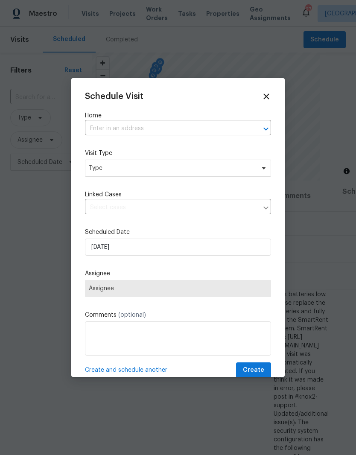
click at [114, 129] on input "text" at bounding box center [166, 128] width 162 height 13
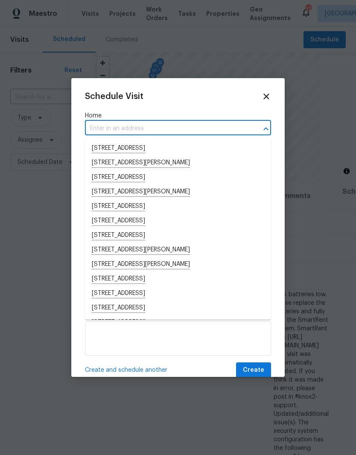
click at [109, 126] on input "text" at bounding box center [166, 128] width 162 height 13
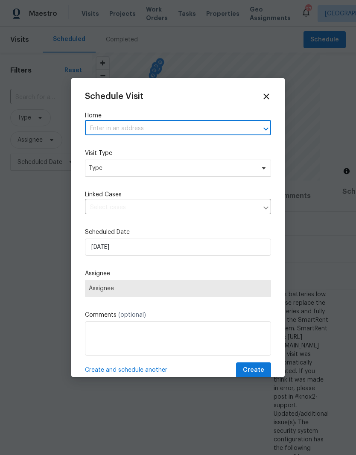
paste input "[STREET_ADDRESS]"
type input "[STREET_ADDRESS]"
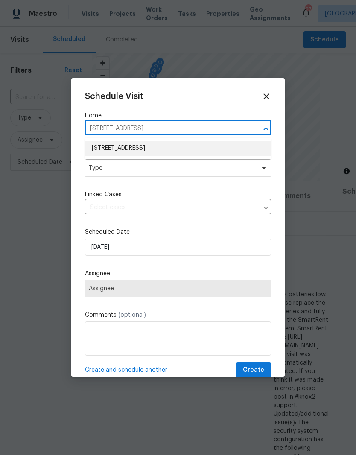
click at [184, 148] on li "[STREET_ADDRESS]" at bounding box center [178, 148] width 186 height 15
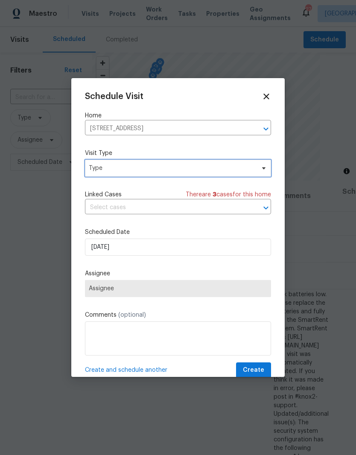
click at [264, 169] on icon at bounding box center [263, 168] width 3 height 2
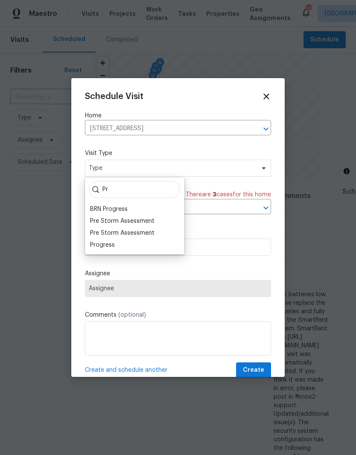
type input "Pr"
click at [108, 246] on div "Progress" at bounding box center [102, 245] width 25 height 9
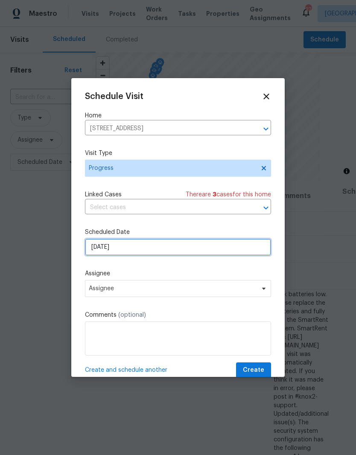
click at [250, 250] on input "9/15/2025" at bounding box center [178, 246] width 186 height 17
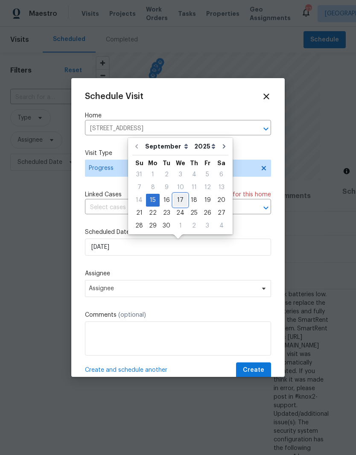
click at [183, 201] on div "17" at bounding box center [180, 200] width 14 height 12
type input "9/17/2025"
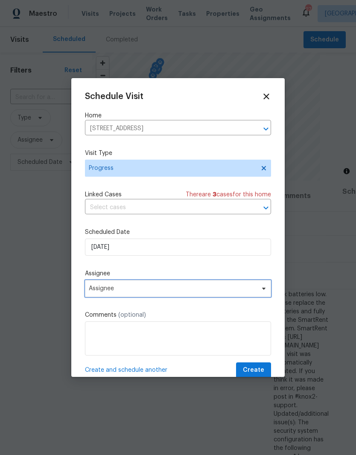
click at [265, 289] on icon at bounding box center [263, 288] width 7 height 7
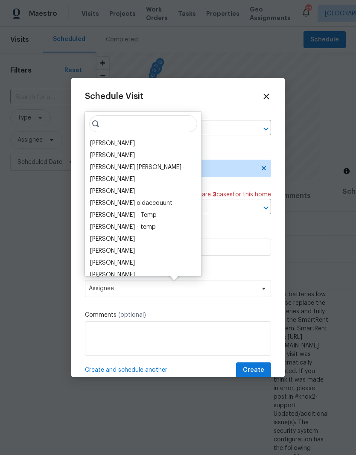
click at [134, 145] on div "[PERSON_NAME]" at bounding box center [112, 143] width 45 height 9
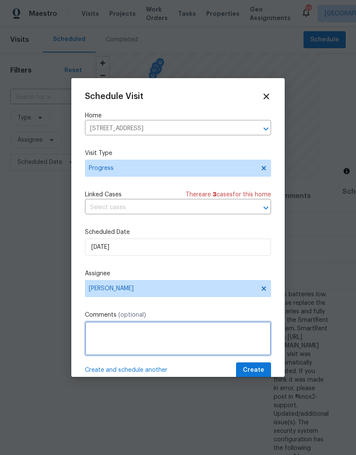
click at [160, 336] on textarea at bounding box center [178, 338] width 186 height 34
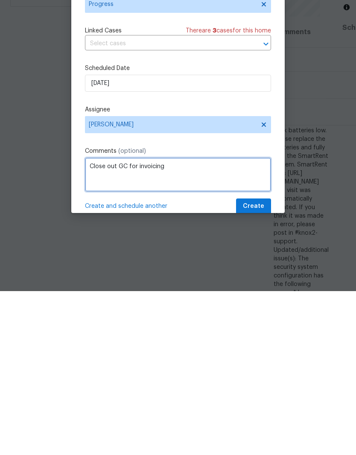
type textarea "Close out GC for invoicing"
click at [259, 365] on span "Create" at bounding box center [253, 370] width 21 height 11
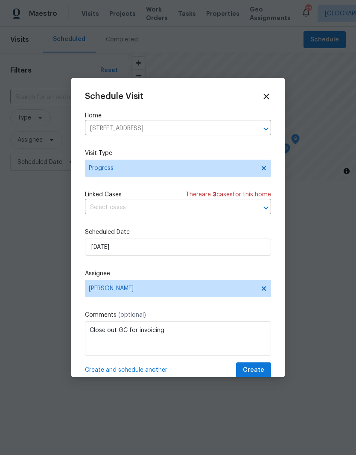
scroll to position [0, 0]
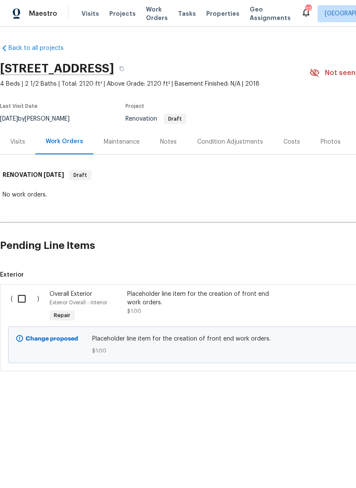
click at [26, 297] on input "checkbox" at bounding box center [25, 299] width 24 height 18
checkbox input "true"
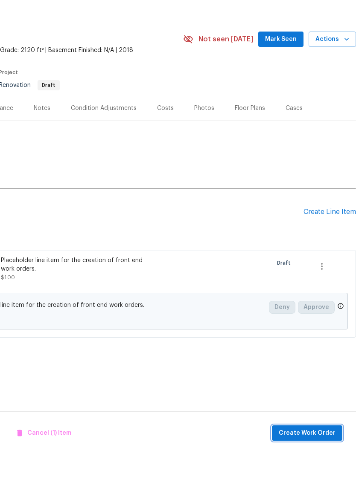
click at [308, 462] on span "Create Work Order" at bounding box center [307, 467] width 57 height 11
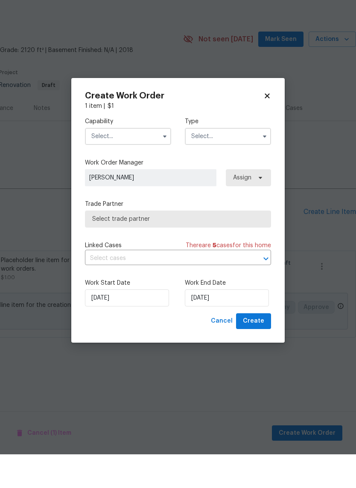
click at [137, 162] on input "text" at bounding box center [128, 170] width 86 height 17
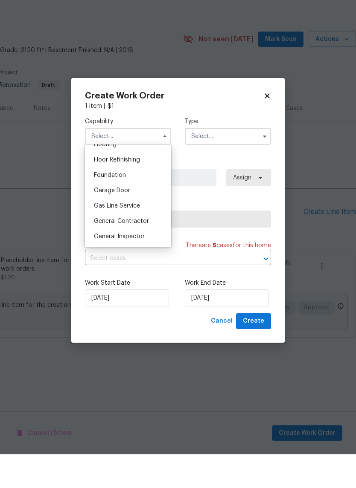
scroll to position [353, 0]
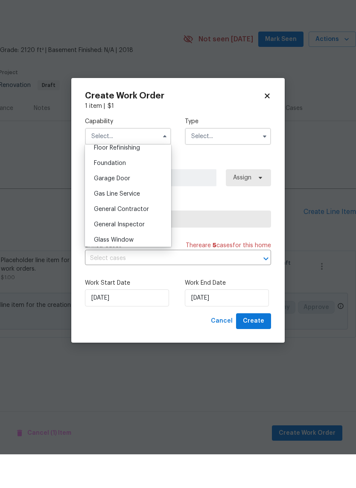
click at [140, 235] on div "General Contractor" at bounding box center [128, 242] width 82 height 15
type input "General Contractor"
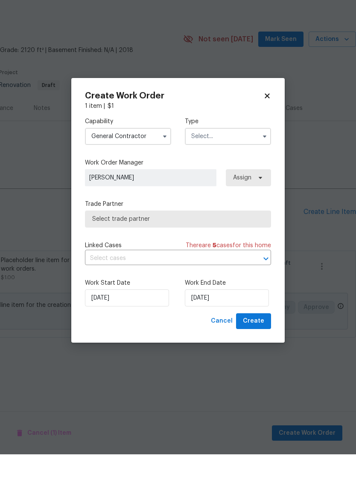
click at [230, 162] on input "text" at bounding box center [228, 170] width 86 height 17
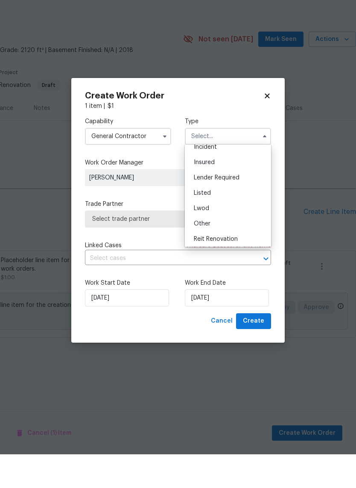
scroll to position [78, 0]
click at [223, 245] on span "Renovation" at bounding box center [210, 248] width 32 height 6
type input "Renovation"
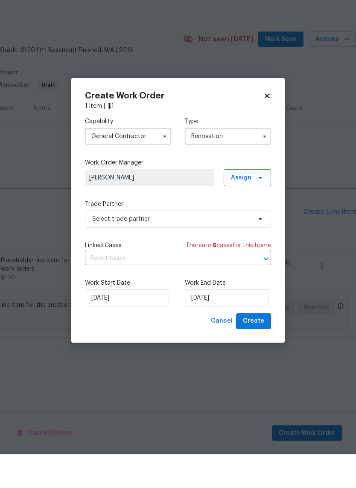
scroll to position [0, 0]
click at [262, 250] on icon at bounding box center [260, 253] width 7 height 7
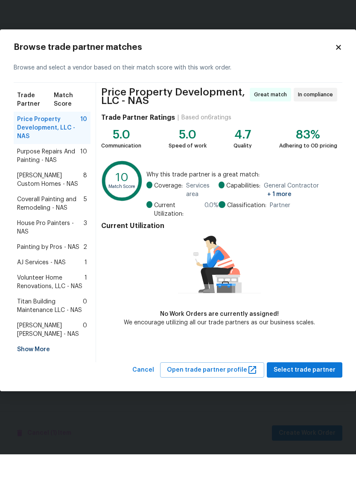
click at [67, 229] on span "Coverall Painting and Remodeling - NAS" at bounding box center [50, 237] width 67 height 17
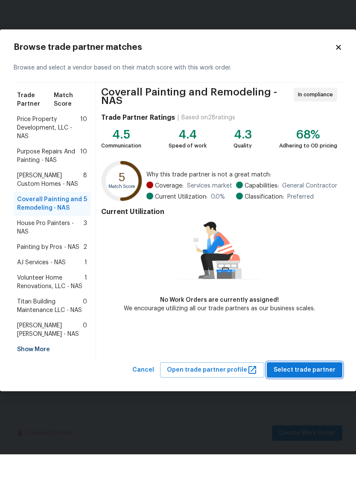
click at [318, 399] on span "Select trade partner" at bounding box center [304, 404] width 62 height 11
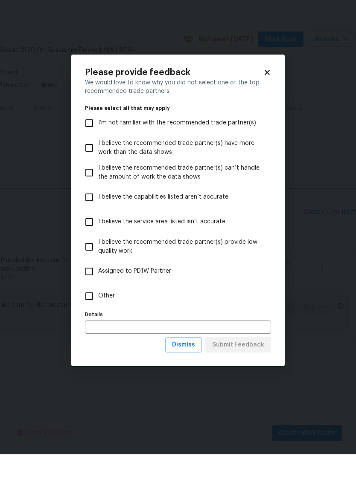
click at [90, 321] on input "Other" at bounding box center [89, 330] width 18 height 18
checkbox input "true"
click at [249, 374] on span "Submit Feedback" at bounding box center [238, 379] width 52 height 11
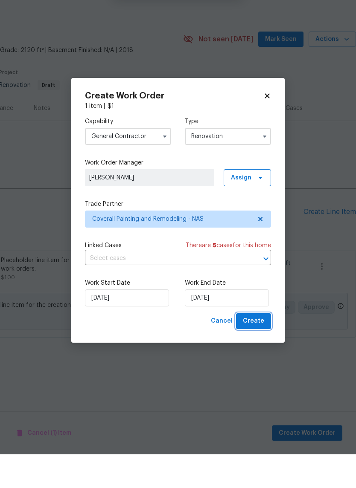
click at [265, 347] on button "Create" at bounding box center [253, 355] width 35 height 16
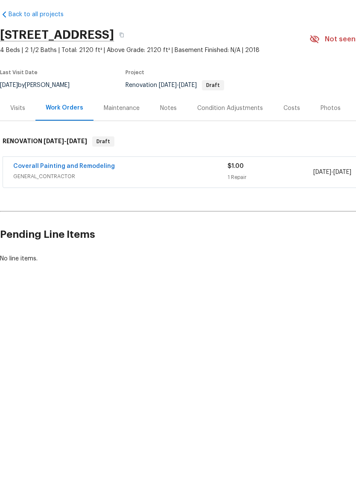
click at [86, 197] on link "Coverall Painting and Remodeling" at bounding box center [64, 200] width 102 height 6
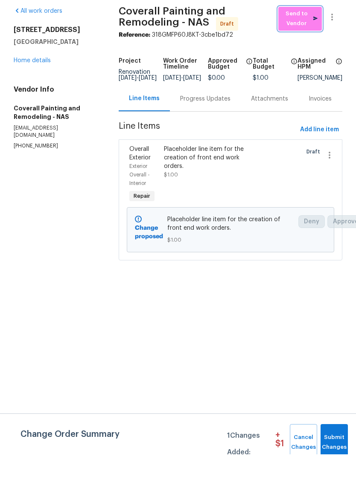
click at [305, 43] on span "Send to Vendor" at bounding box center [299, 53] width 35 height 20
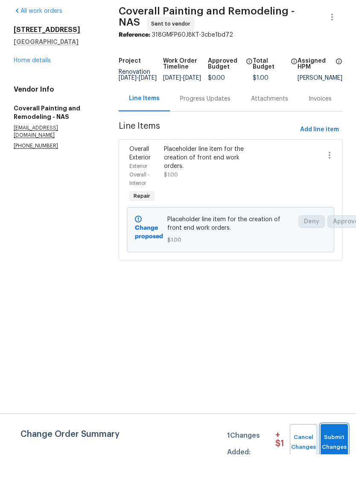
click at [336, 467] on span "Submit Changes" at bounding box center [334, 477] width 19 height 20
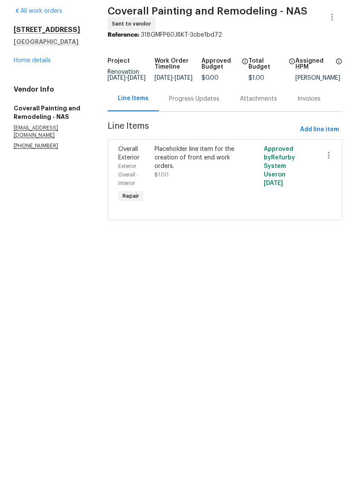
click at [43, 91] on link "Home details" at bounding box center [32, 94] width 37 height 6
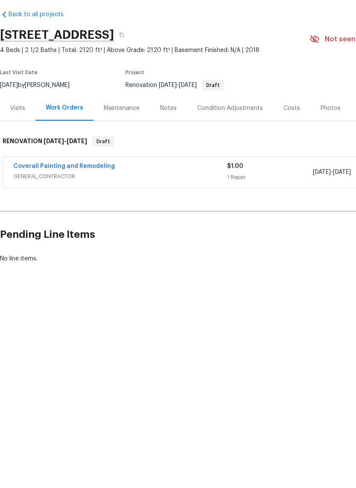
click at [292, 138] on div "Costs" at bounding box center [291, 142] width 17 height 9
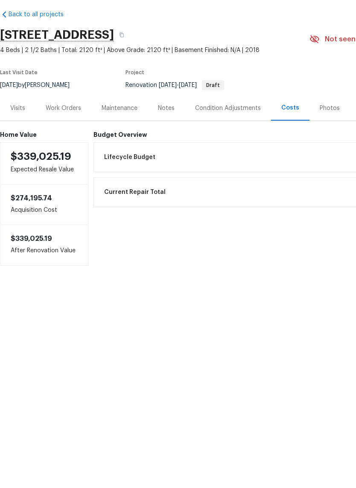
click at [214, 138] on div "Condition Adjustments" at bounding box center [228, 142] width 66 height 9
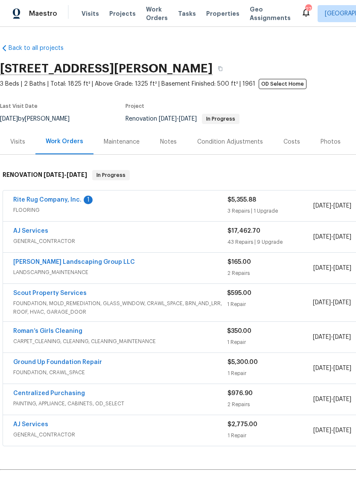
click at [67, 198] on link "Rite Rug Company, Inc." at bounding box center [47, 200] width 68 height 6
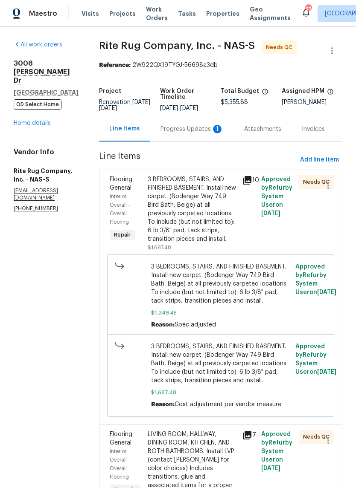
click at [190, 134] on div "Progress Updates 1" at bounding box center [191, 129] width 63 height 9
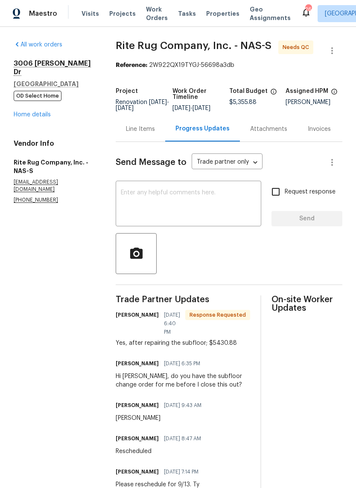
click at [154, 134] on div "Line Items" at bounding box center [140, 129] width 29 height 9
